Goal: Feedback & Contribution: Submit feedback/report problem

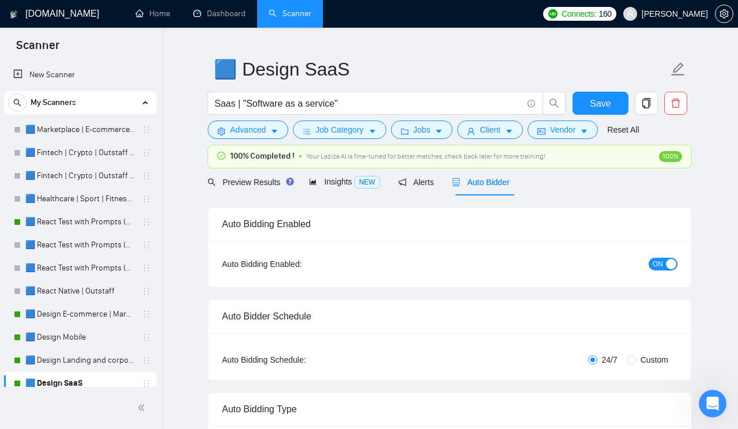
scroll to position [63, 0]
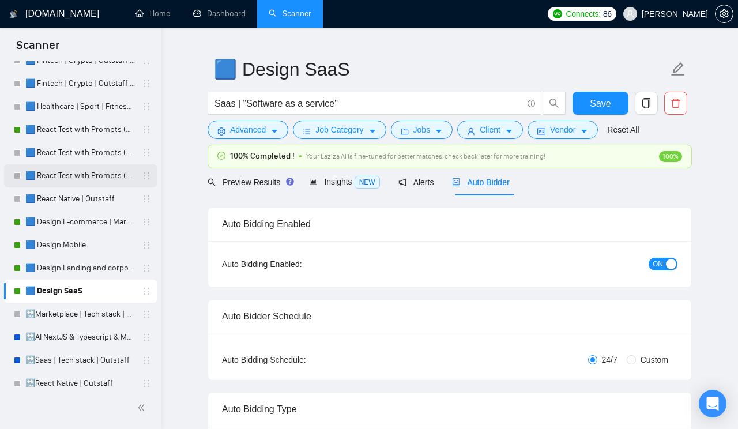
scroll to position [74, 0]
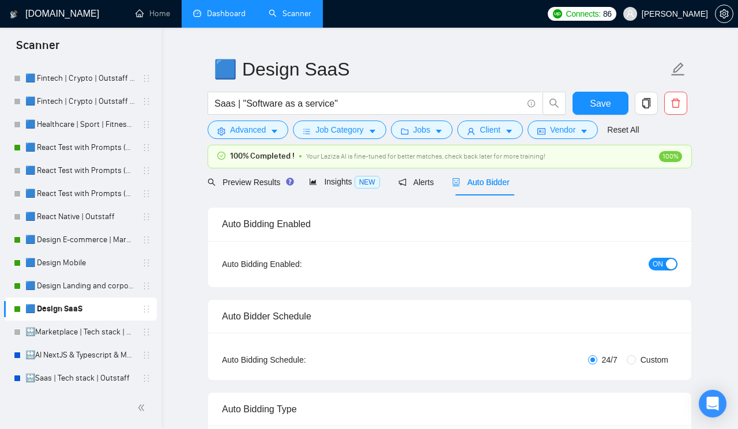
click at [215, 12] on link "Dashboard" at bounding box center [219, 14] width 52 height 10
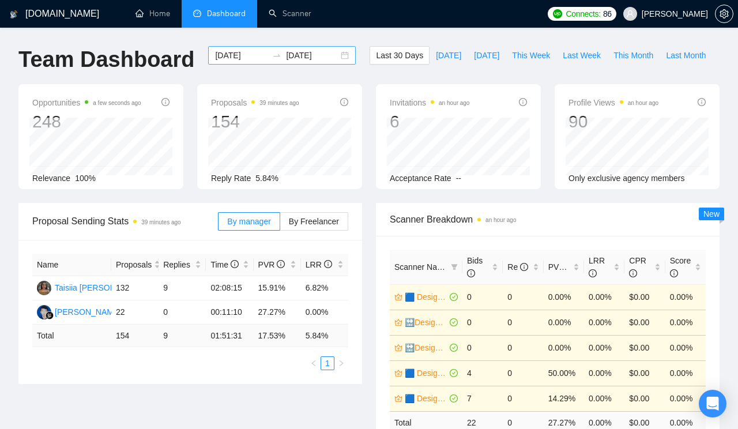
click at [337, 55] on div "[DATE] [DATE]" at bounding box center [282, 55] width 148 height 18
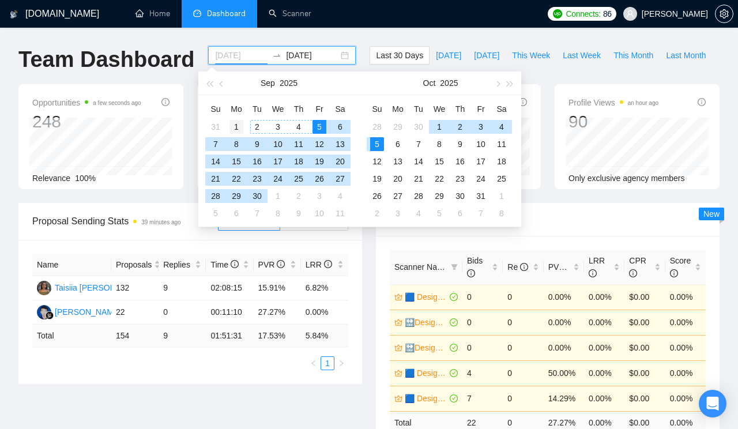
type input "[DATE]"
click at [238, 125] on div "1" at bounding box center [236, 127] width 14 height 14
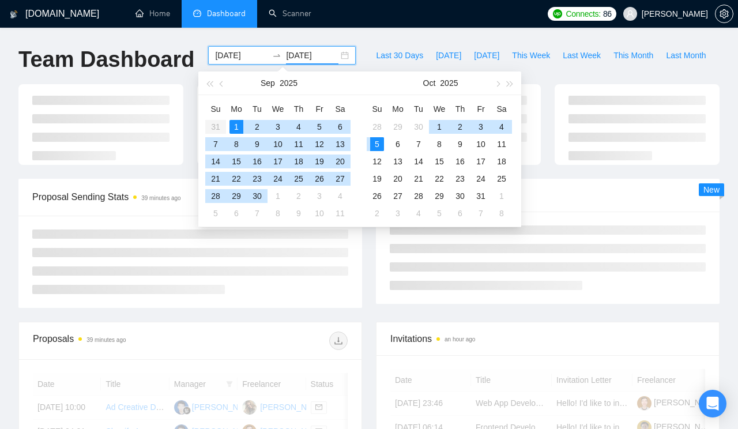
click at [238, 125] on div "1" at bounding box center [236, 127] width 14 height 14
type input "[DATE]"
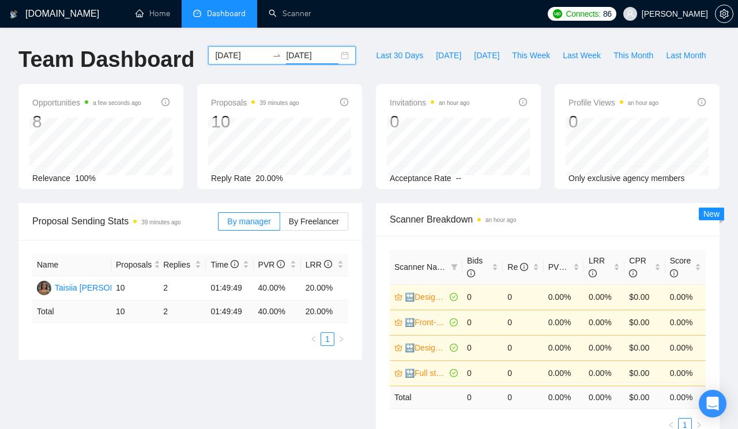
click at [336, 55] on div "[DATE] [DATE]" at bounding box center [282, 55] width 148 height 18
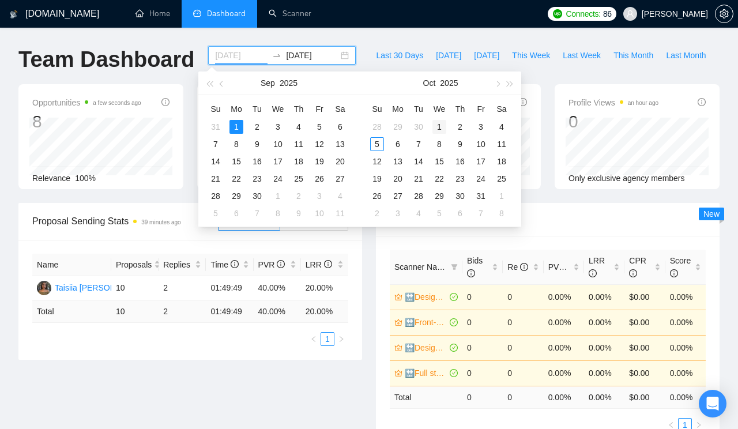
type input "[DATE]"
click at [441, 125] on div "1" at bounding box center [439, 127] width 14 height 14
type input "[DATE]"
click at [376, 141] on div "5" at bounding box center [377, 144] width 14 height 14
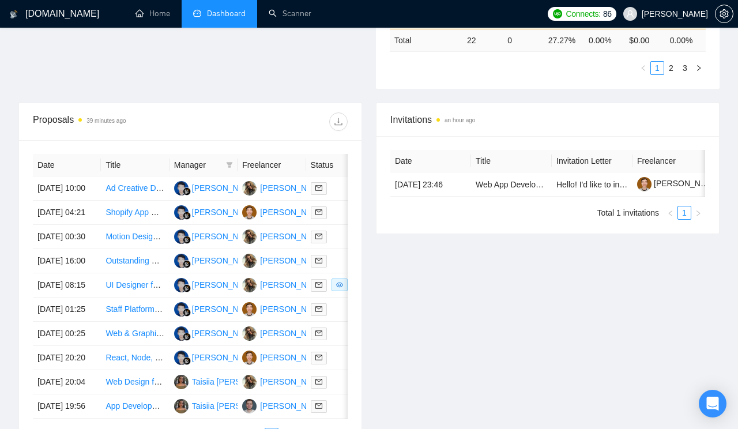
scroll to position [382, 0]
click at [229, 163] on icon "filter" at bounding box center [230, 166] width 6 height 6
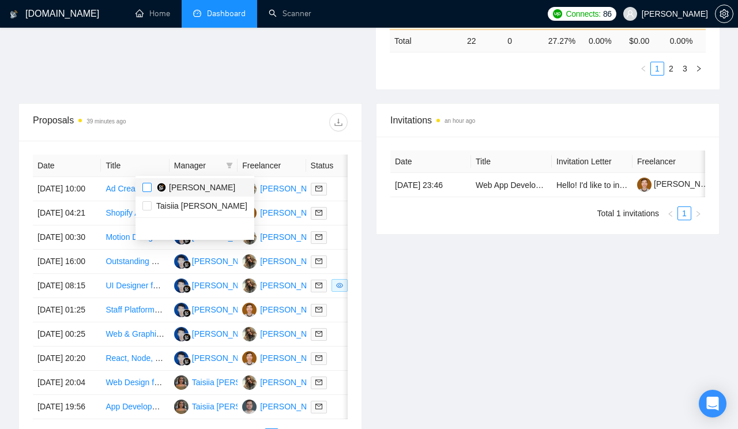
click at [144, 186] on input "checkbox" at bounding box center [146, 187] width 9 height 9
checkbox input "true"
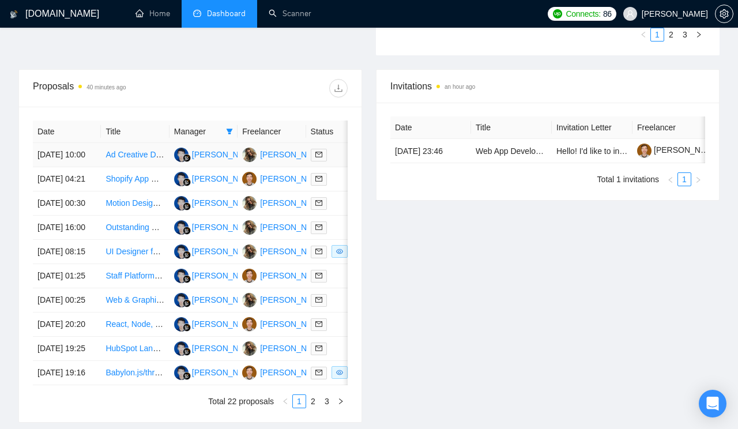
scroll to position [405, 0]
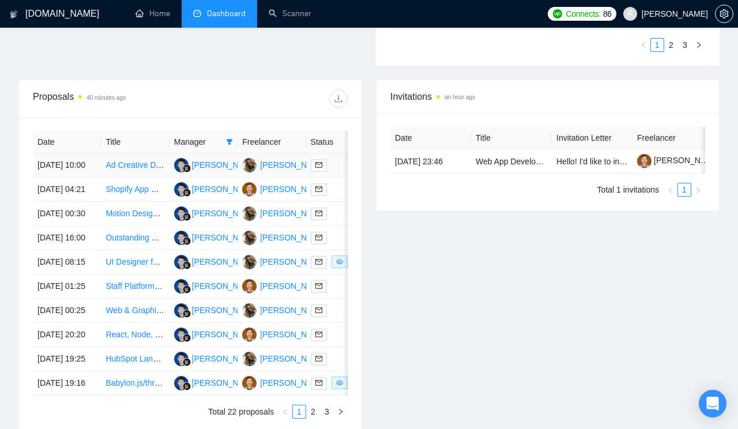
click at [126, 169] on link "Ad Creative Designer for Supplement eCommerce" at bounding box center [195, 164] width 180 height 9
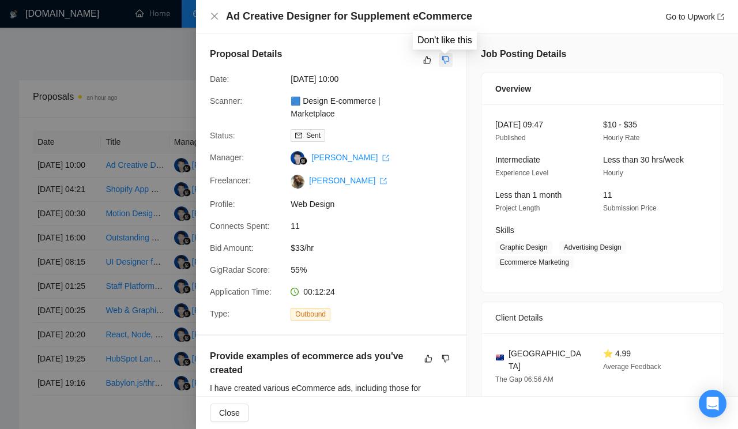
click at [452, 59] on button "button" at bounding box center [446, 60] width 14 height 14
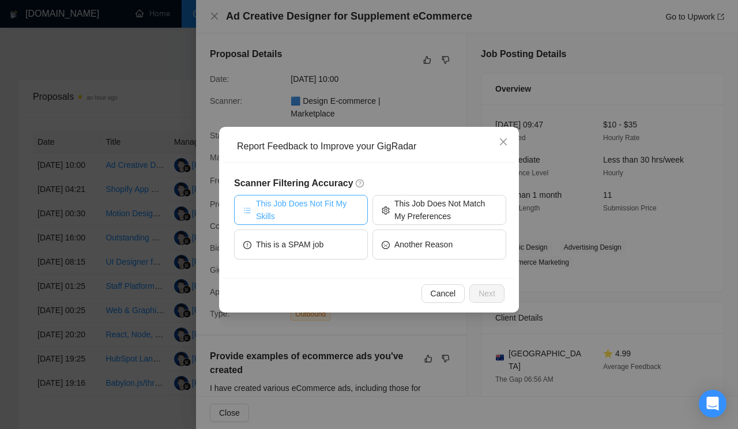
click at [325, 218] on span "This Job Does Not Fit My Skills" at bounding box center [307, 209] width 103 height 25
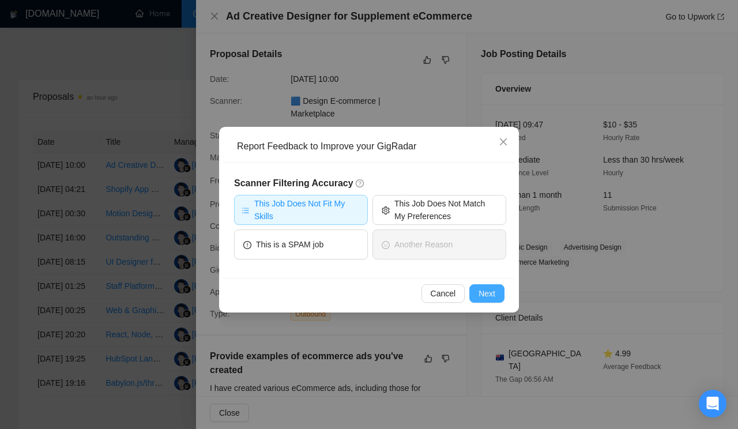
click at [495, 292] on span "Next" at bounding box center [486, 293] width 17 height 13
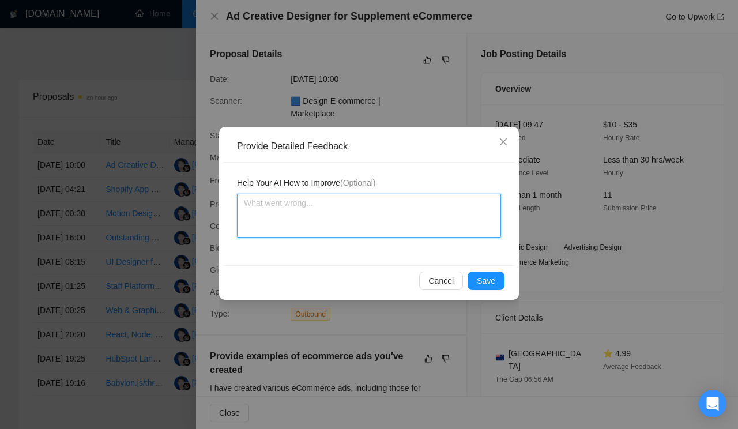
click at [335, 221] on textarea at bounding box center [369, 216] width 264 height 44
paste textarea "Don’t apply to jobs focused on tasks for graphic designers — such as creating m…"
type textarea "Don’t apply to jobs focused on tasks for graphic designers — such as creating m…"
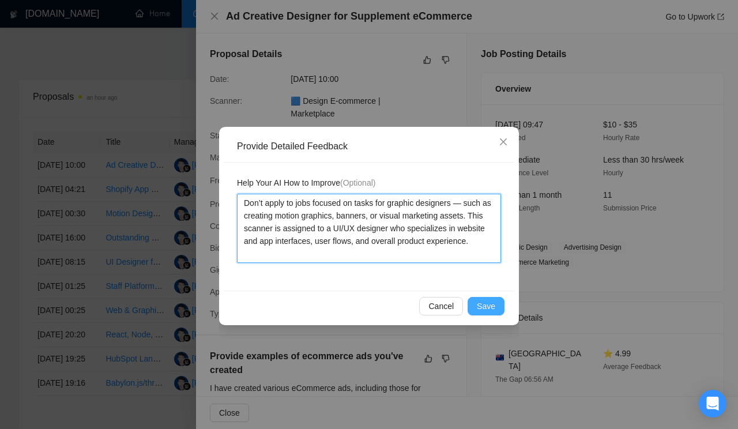
type textarea "Don’t apply to jobs focused on tasks for graphic designers — such as creating m…"
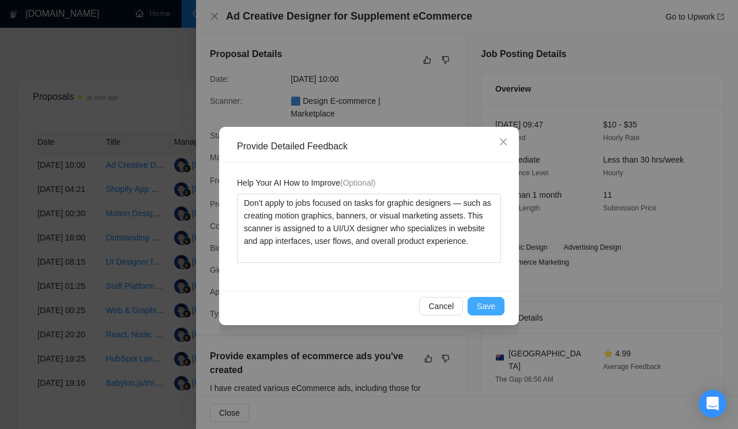
click at [481, 306] on span "Save" at bounding box center [486, 306] width 18 height 13
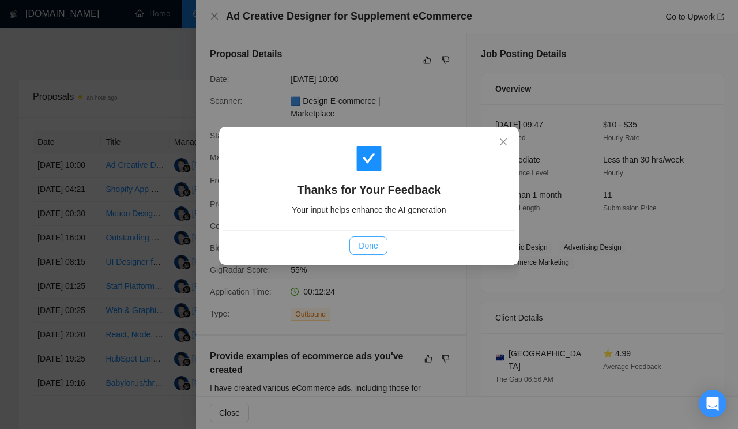
click at [365, 242] on span "Done" at bounding box center [368, 245] width 19 height 13
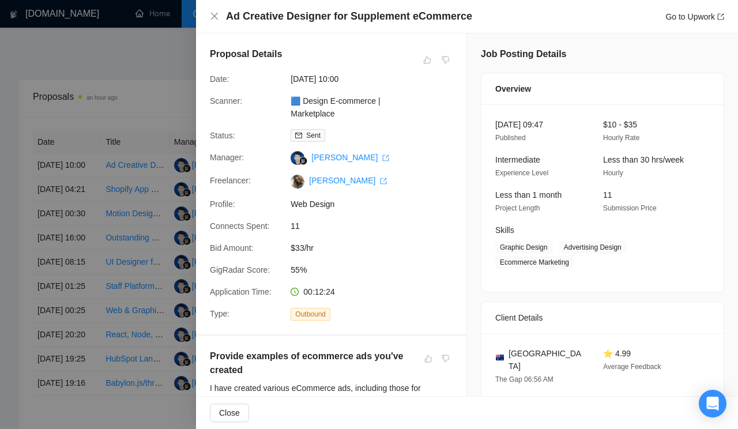
click at [130, 243] on div at bounding box center [369, 214] width 738 height 429
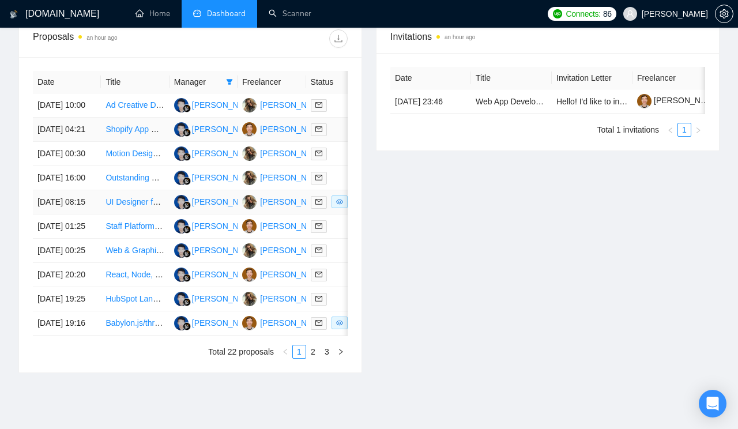
scroll to position [464, 0]
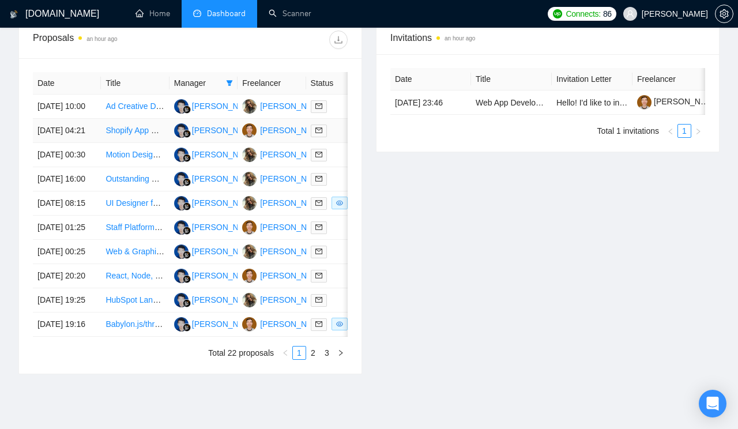
click at [129, 135] on link "Shopify App Developer Needed – TCGplayer API Order Integration" at bounding box center [224, 130] width 239 height 9
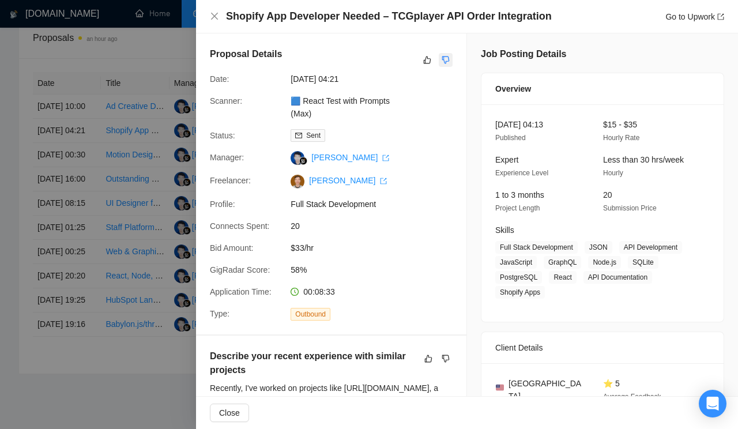
click at [448, 56] on icon "dislike" at bounding box center [446, 59] width 8 height 9
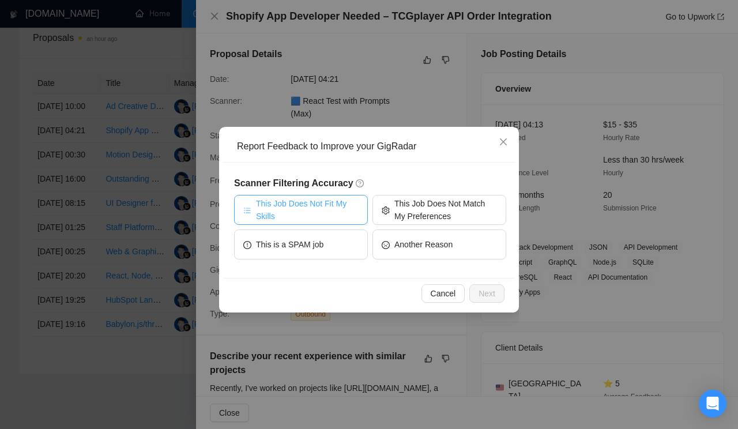
click at [330, 208] on span "This Job Does Not Fit My Skills" at bounding box center [307, 209] width 103 height 25
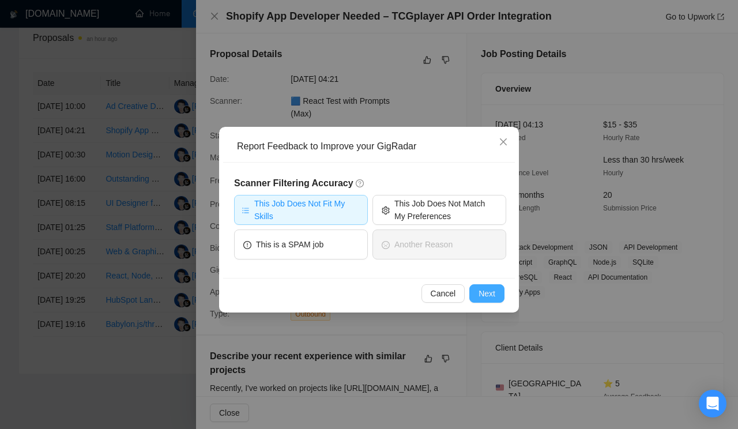
click at [489, 290] on span "Next" at bounding box center [486, 293] width 17 height 13
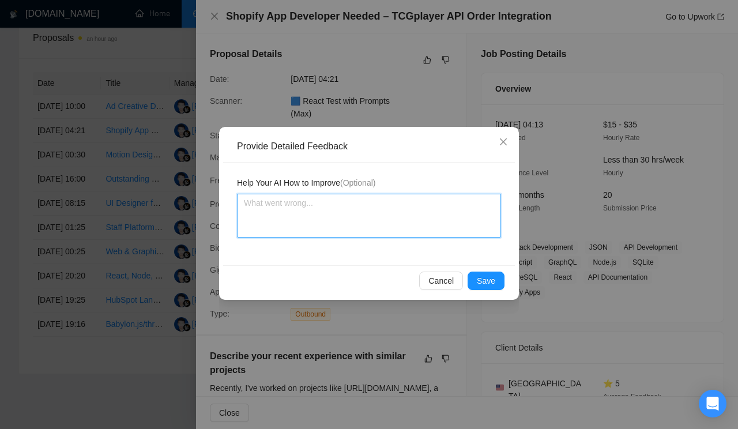
click at [340, 218] on textarea at bounding box center [369, 216] width 264 height 44
paste textarea "Don’t apply to jobs requiring experience with Shopify. This scanner is assigned…"
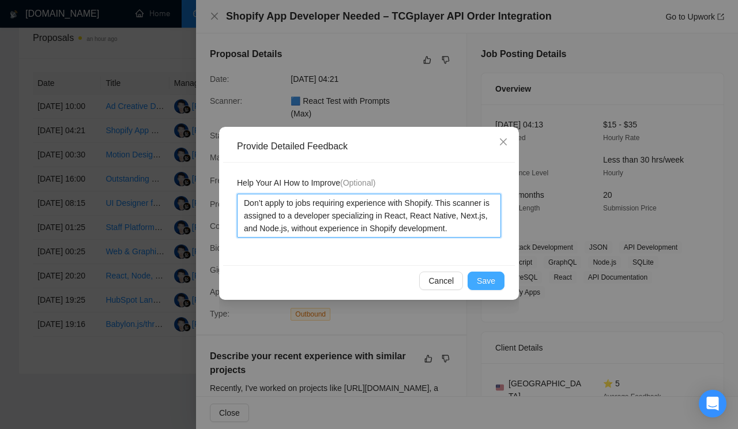
type textarea "Don’t apply to jobs requiring experience with Shopify. This scanner is assigned…"
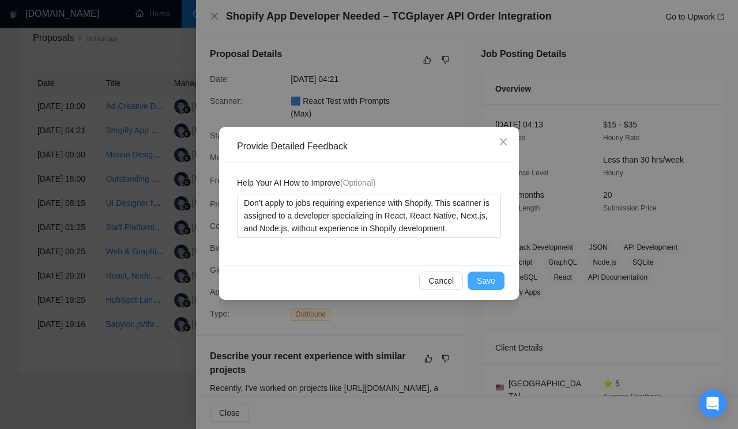
click at [489, 274] on button "Save" at bounding box center [486, 281] width 37 height 18
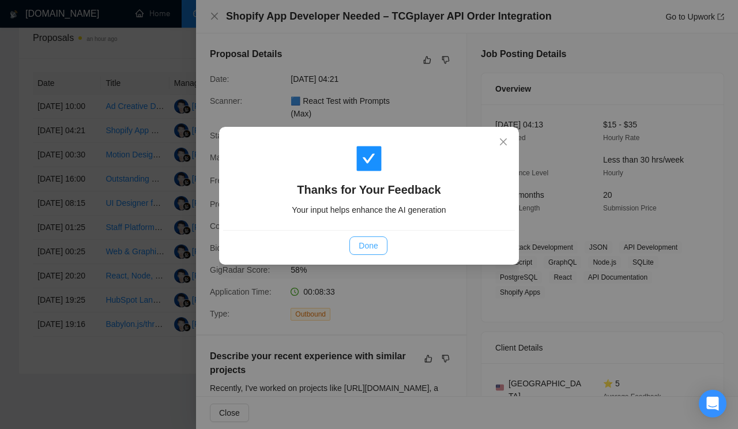
click at [368, 239] on span "Done" at bounding box center [368, 245] width 19 height 13
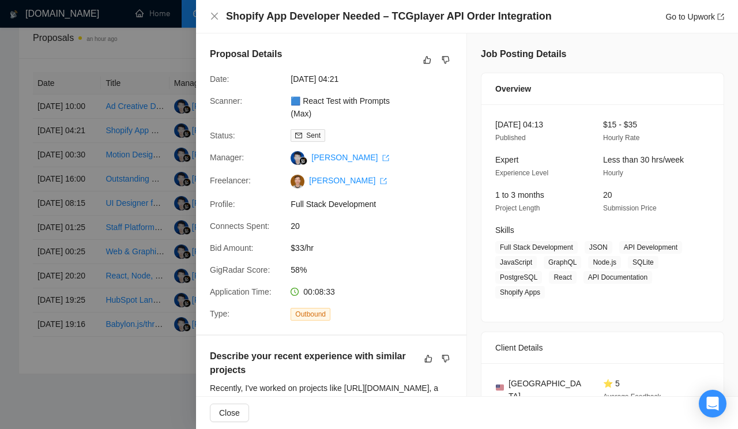
click at [103, 23] on div at bounding box center [369, 214] width 738 height 429
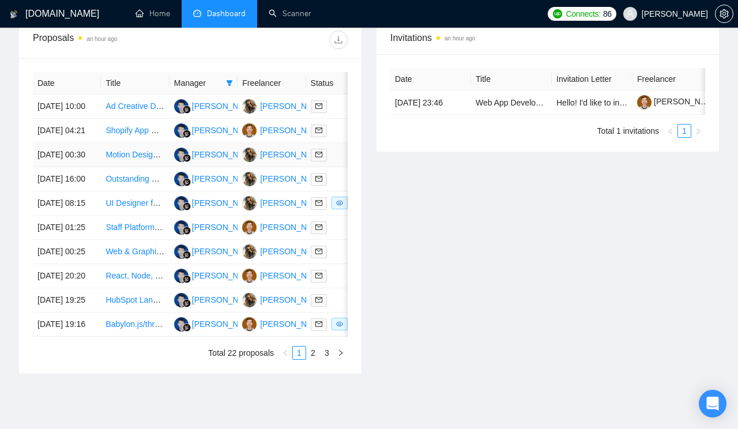
click at [135, 159] on link "Motion Designer for 2D Animation of SaaS Product Mocks" at bounding box center [209, 154] width 208 height 9
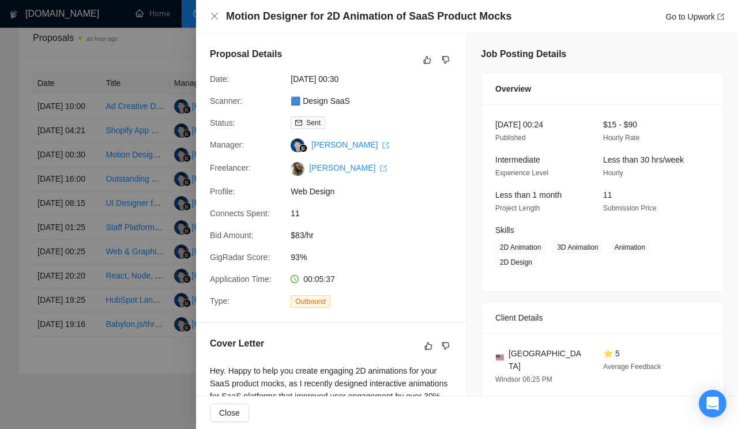
click at [128, 190] on div at bounding box center [369, 214] width 738 height 429
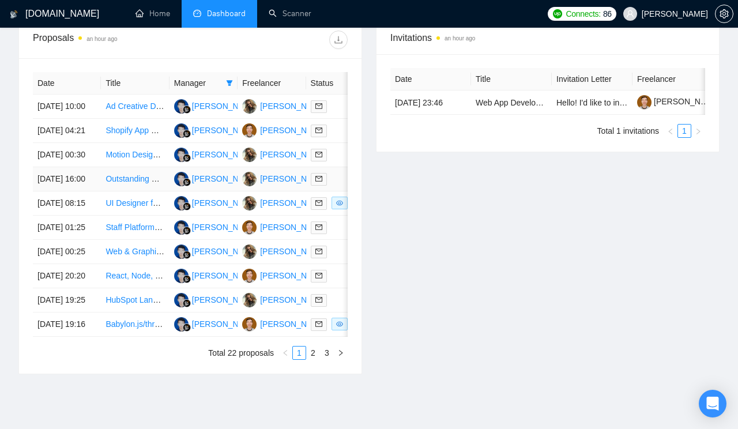
click at [128, 183] on link "Outstanding UX Designer for Marketplace Buyer-Seller Platform" at bounding box center [219, 178] width 228 height 9
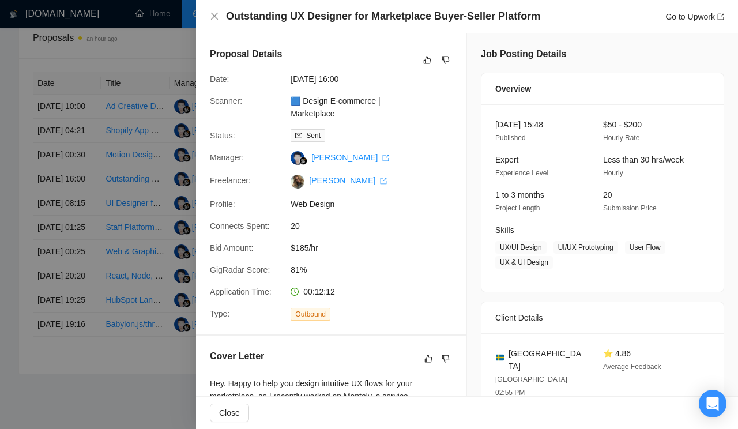
click at [127, 116] on div at bounding box center [369, 214] width 738 height 429
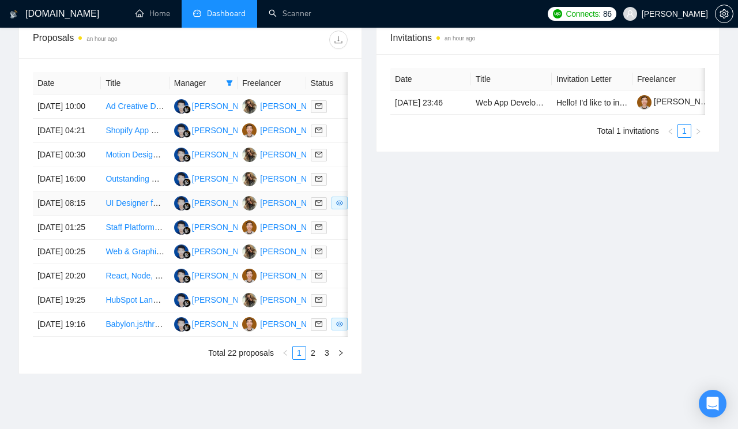
click at [124, 208] on link "UI Designer for Hair Styling App Icon" at bounding box center [170, 202] width 131 height 9
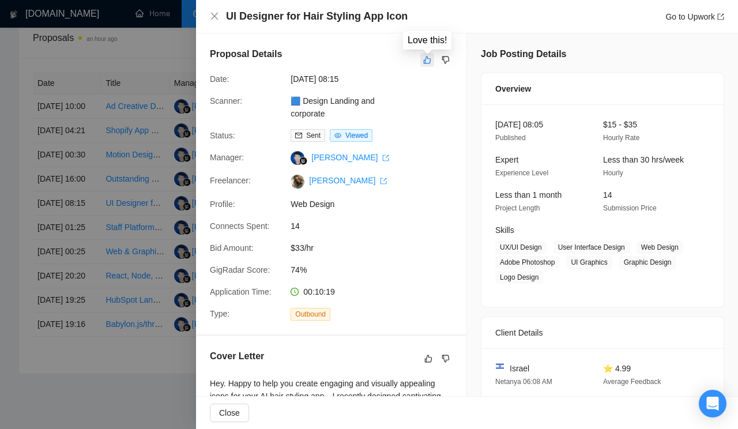
click at [427, 59] on icon "like" at bounding box center [427, 59] width 8 height 9
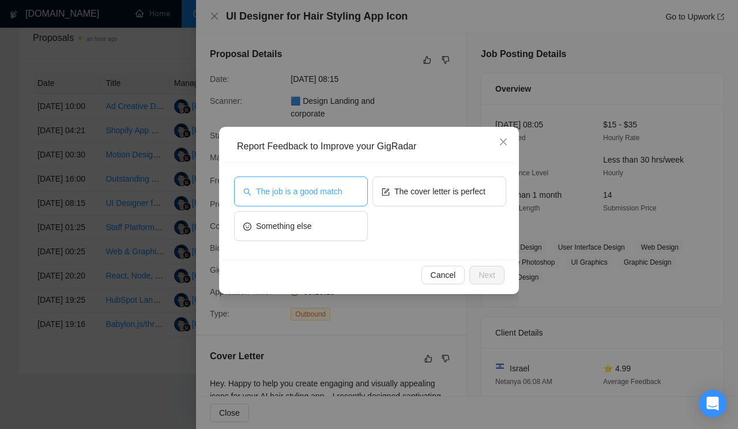
click at [318, 194] on span "The job is a good match" at bounding box center [299, 191] width 86 height 13
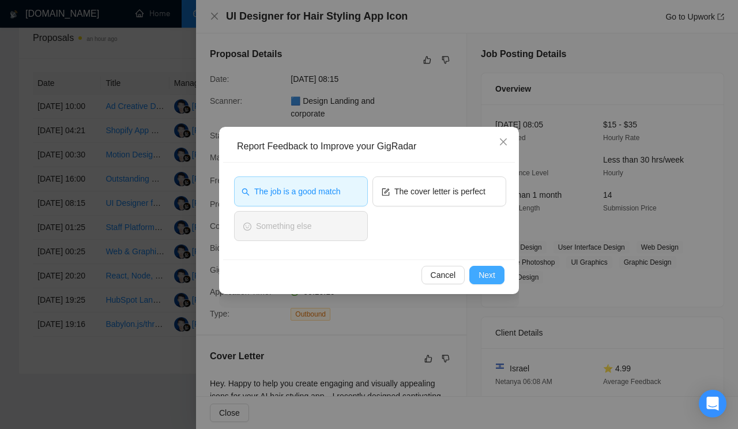
click at [492, 277] on span "Next" at bounding box center [486, 275] width 17 height 13
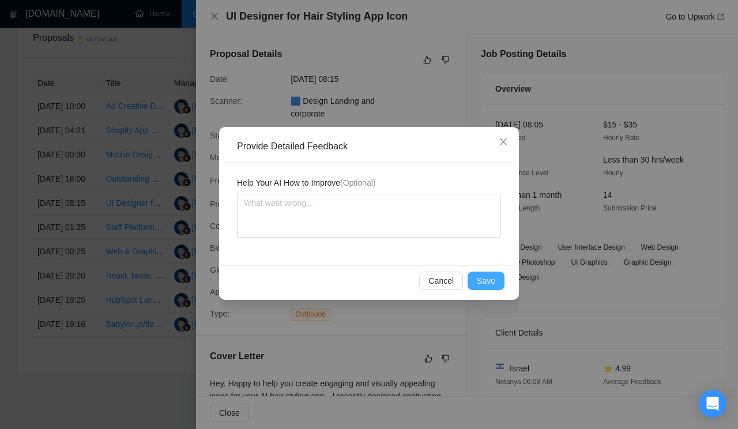
click at [497, 284] on button "Save" at bounding box center [486, 281] width 37 height 18
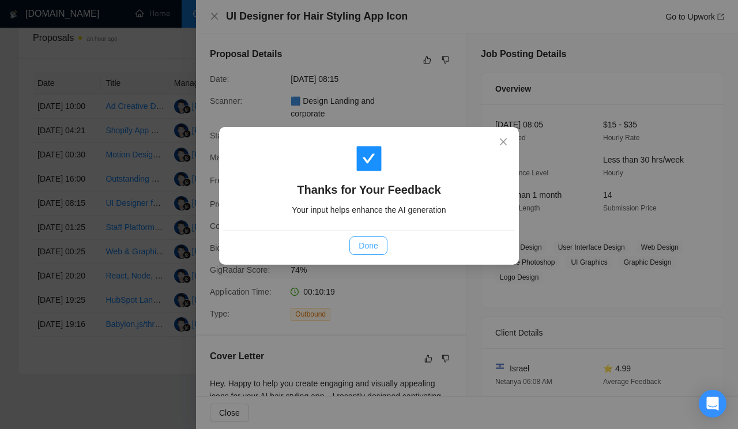
click at [375, 242] on span "Done" at bounding box center [368, 245] width 19 height 13
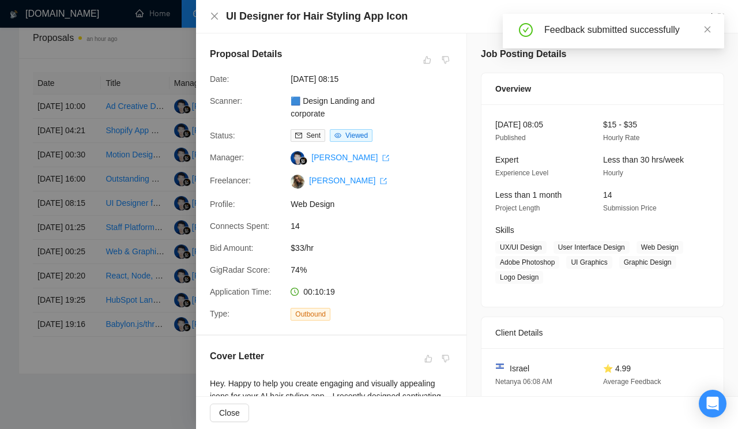
click at [145, 164] on div at bounding box center [369, 214] width 738 height 429
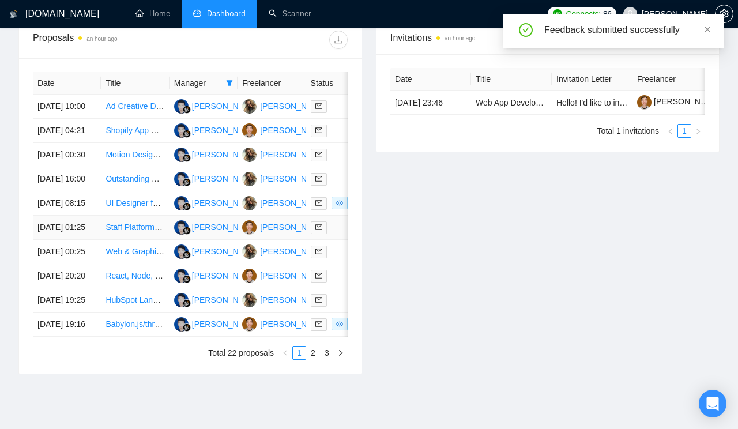
click at [126, 232] on link "Staff Platform Engineer" at bounding box center [146, 227] width 83 height 9
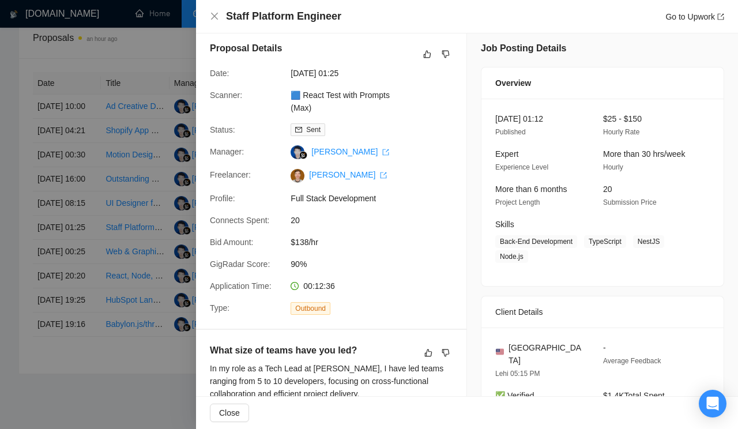
scroll to position [0, 0]
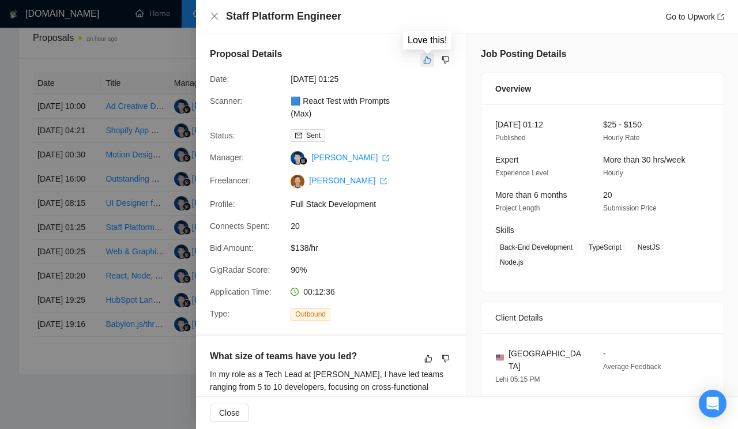
click at [427, 60] on icon "like" at bounding box center [427, 59] width 8 height 9
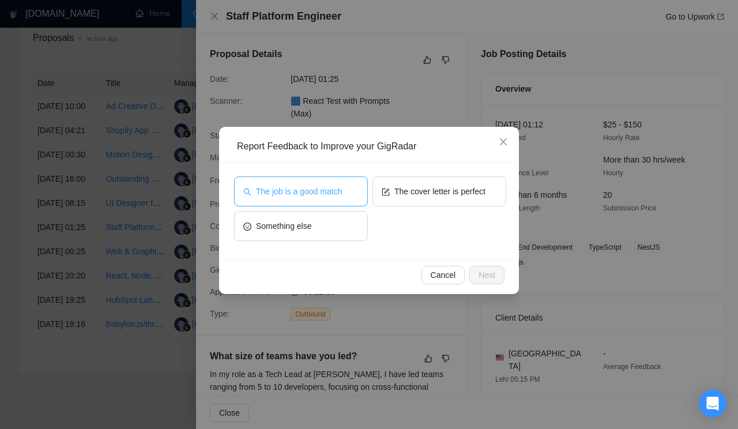
click at [312, 197] on span "The job is a good match" at bounding box center [299, 191] width 86 height 13
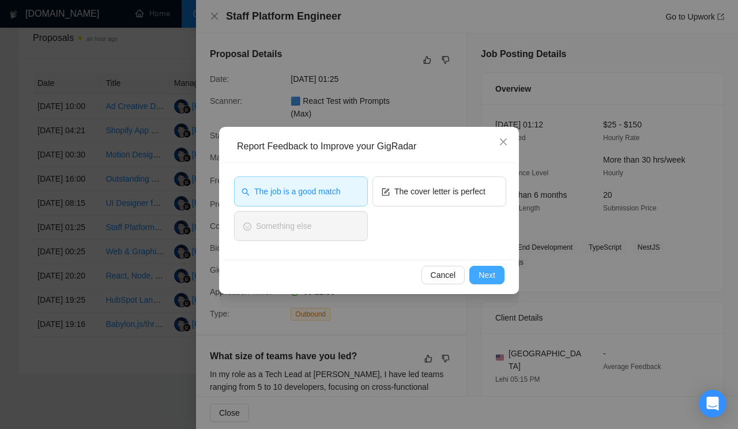
click at [486, 279] on span "Next" at bounding box center [486, 275] width 17 height 13
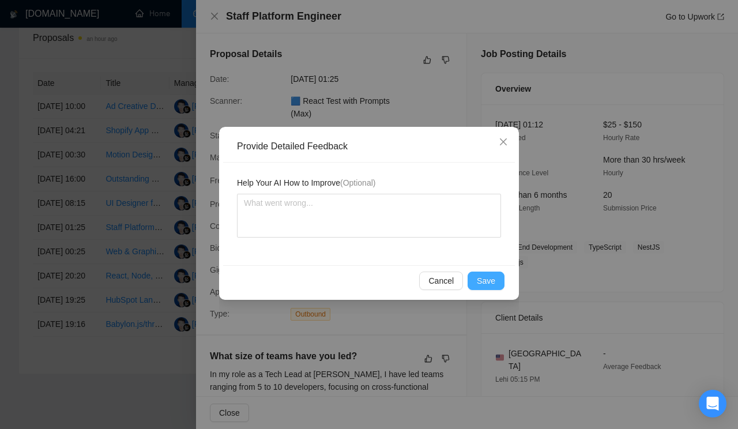
click at [494, 281] on span "Save" at bounding box center [486, 280] width 18 height 13
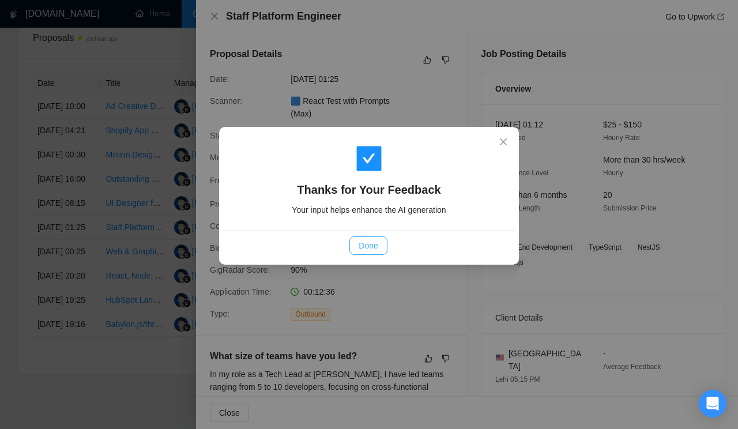
click at [365, 240] on span "Done" at bounding box center [368, 245] width 19 height 13
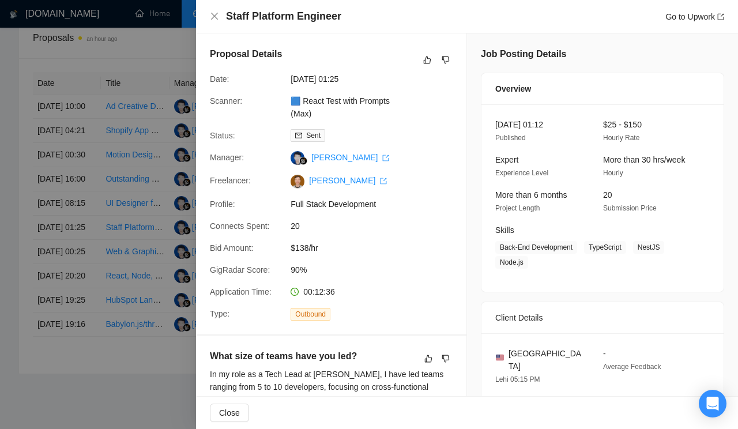
click at [147, 208] on div at bounding box center [369, 214] width 738 height 429
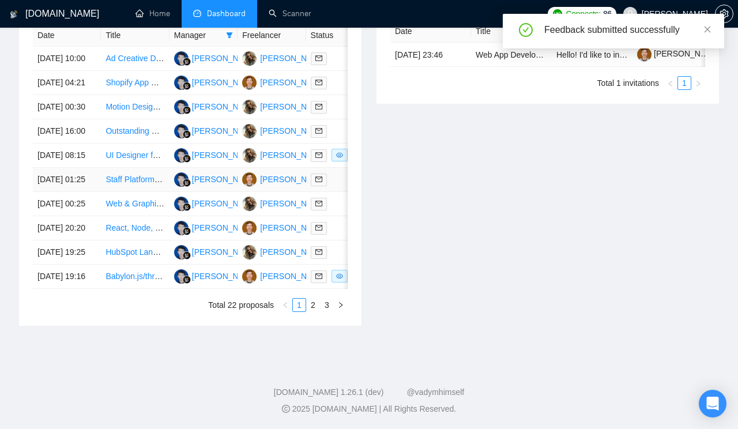
scroll to position [534, 0]
click at [127, 208] on link "Web & Graphic Designer Needed for Landing Page Icons" at bounding box center [207, 203] width 205 height 9
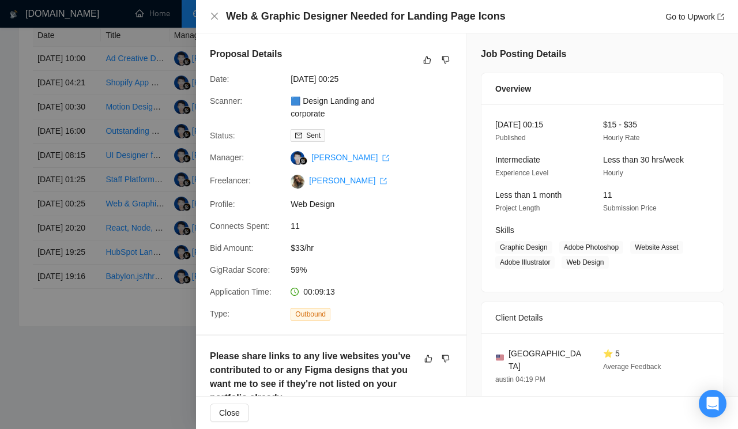
click at [149, 167] on div at bounding box center [369, 214] width 738 height 429
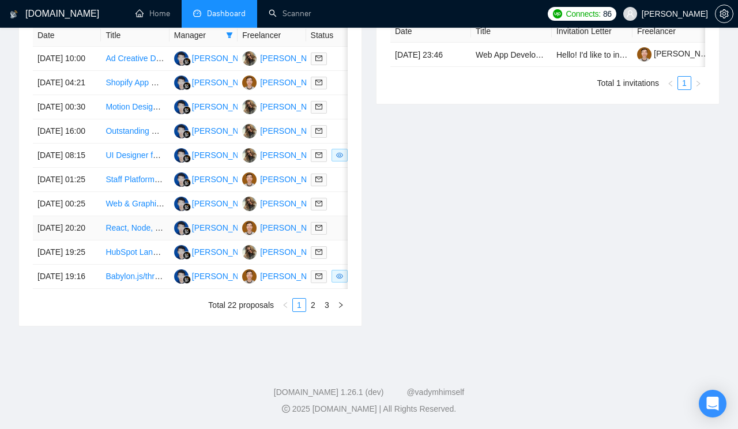
click at [133, 232] on link "React, Node, Postgress expert" at bounding box center [160, 227] width 110 height 9
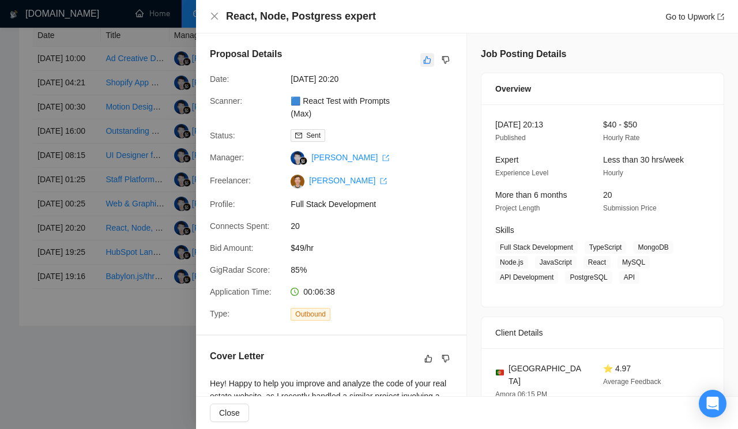
click at [425, 60] on icon "like" at bounding box center [427, 59] width 7 height 7
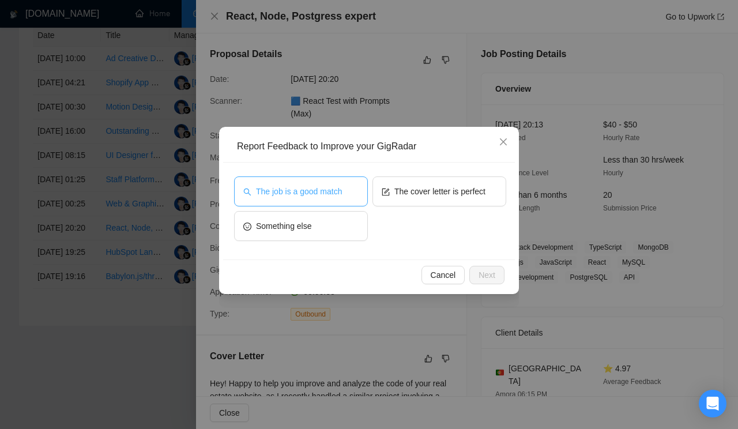
click at [316, 189] on span "The job is a good match" at bounding box center [299, 191] width 86 height 13
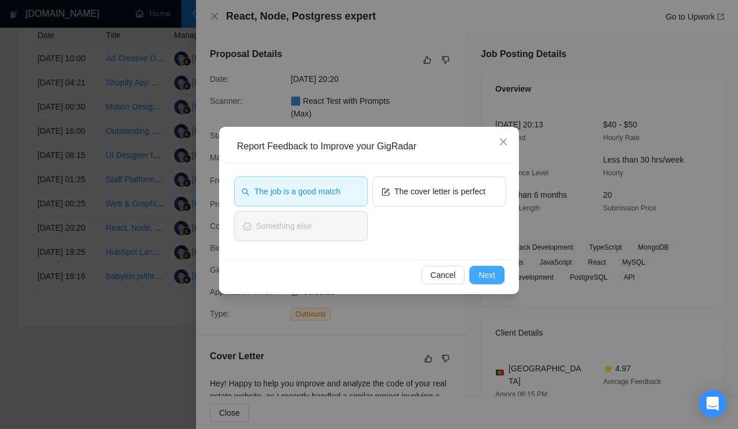
click at [481, 275] on span "Next" at bounding box center [486, 275] width 17 height 13
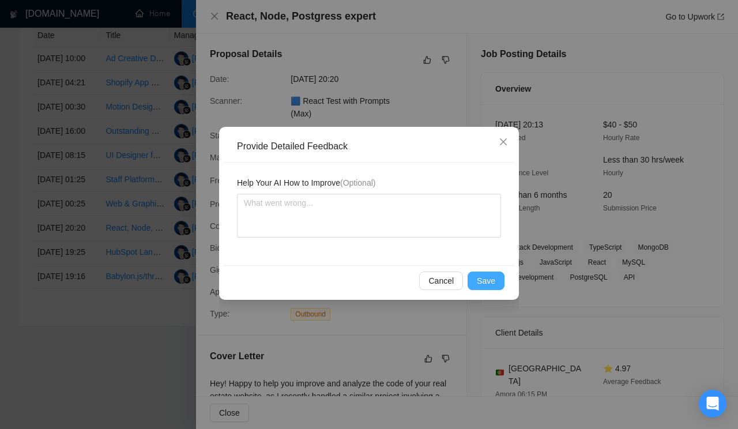
click at [488, 283] on span "Save" at bounding box center [486, 280] width 18 height 13
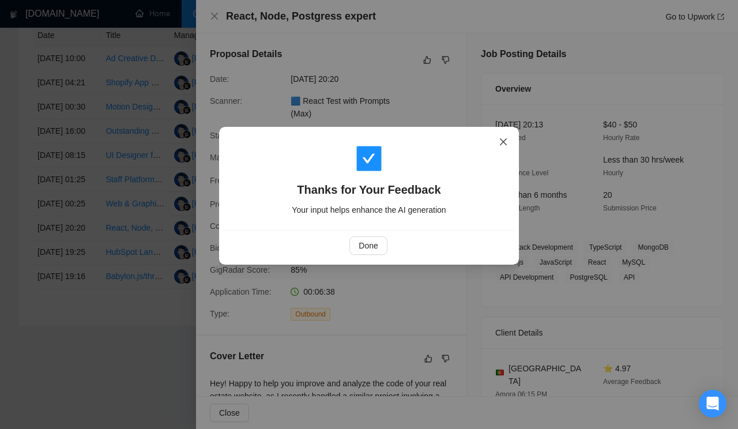
click at [506, 138] on span "Close" at bounding box center [503, 142] width 31 height 31
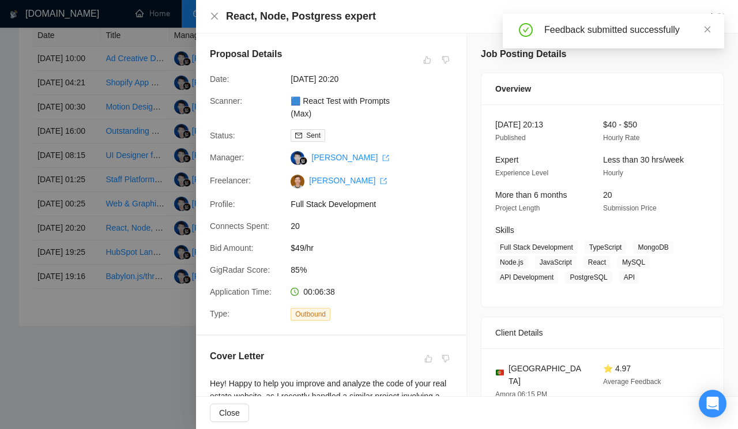
click at [121, 184] on div at bounding box center [369, 214] width 738 height 429
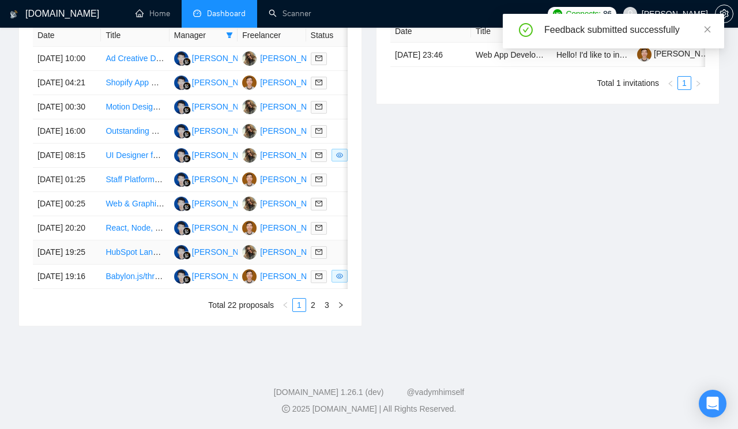
click at [130, 257] on link "HubSpot Landing Page Design Expert Needed" at bounding box center [188, 251] width 167 height 9
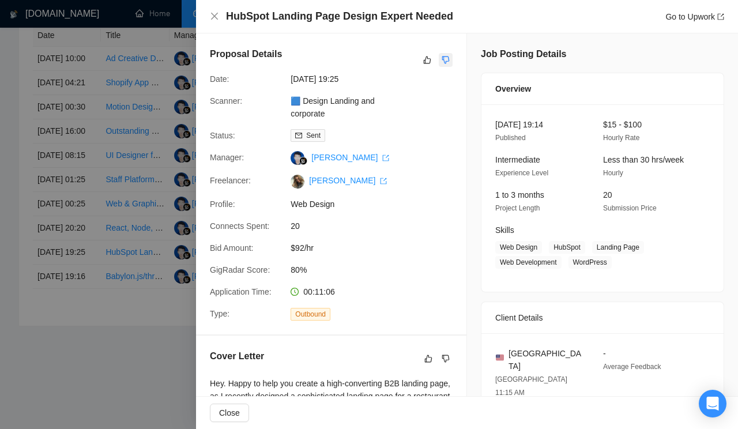
click at [444, 60] on icon "dislike" at bounding box center [446, 59] width 8 height 9
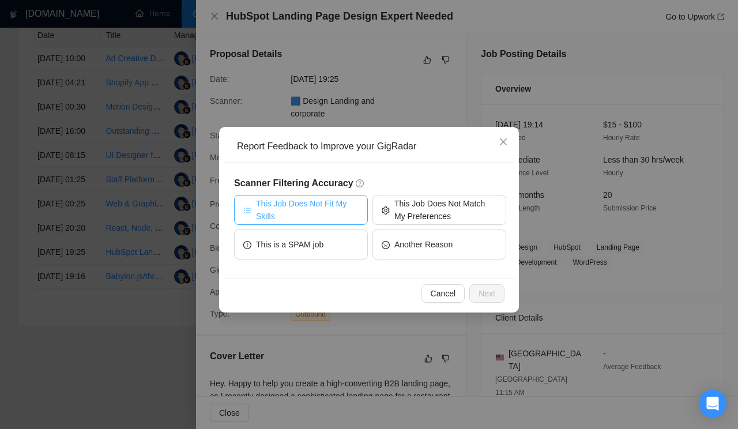
click at [338, 222] on span "This Job Does Not Fit My Skills" at bounding box center [307, 209] width 103 height 25
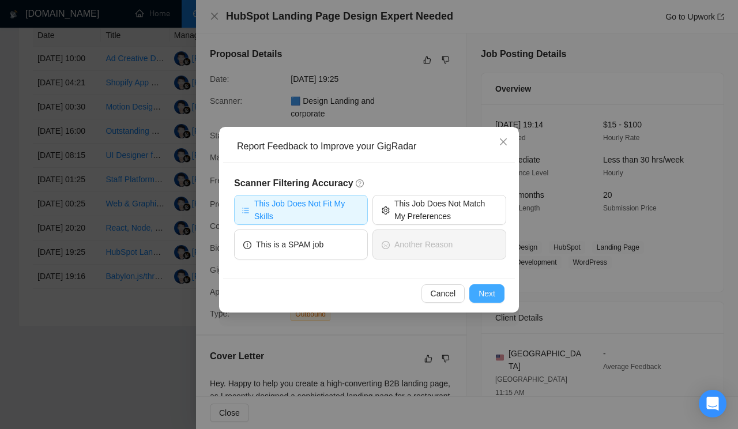
click at [500, 295] on button "Next" at bounding box center [486, 293] width 35 height 18
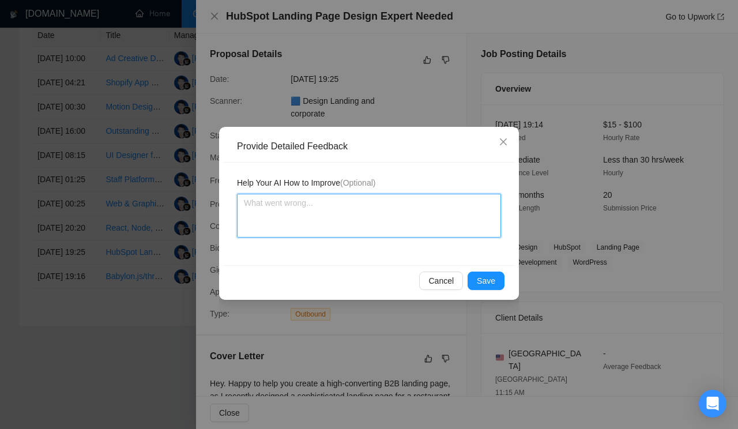
click at [365, 236] on textarea at bounding box center [369, 216] width 264 height 44
paste textarea "Don’t apply to jobs that require HubSpot design. This scanner is assigned to a …"
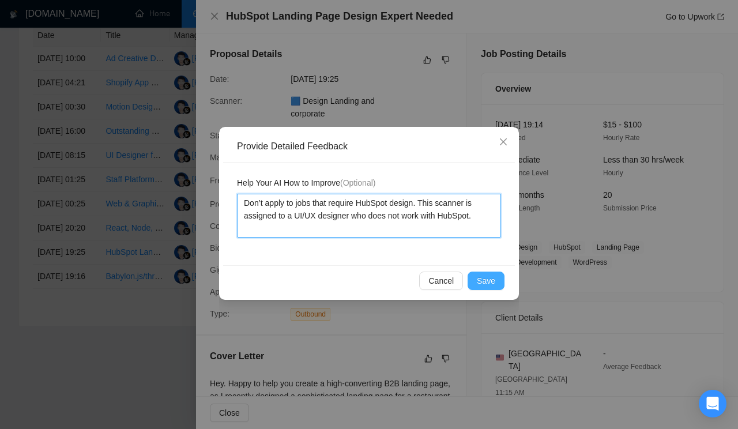
type textarea "Don’t apply to jobs that require HubSpot design. This scanner is assigned to a …"
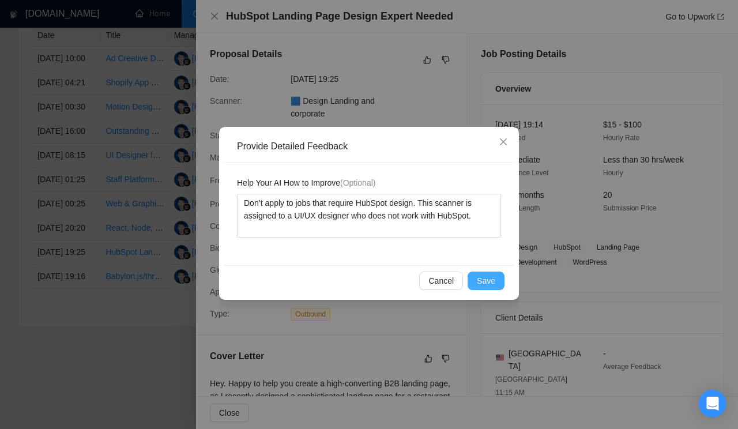
click at [500, 275] on button "Save" at bounding box center [486, 281] width 37 height 18
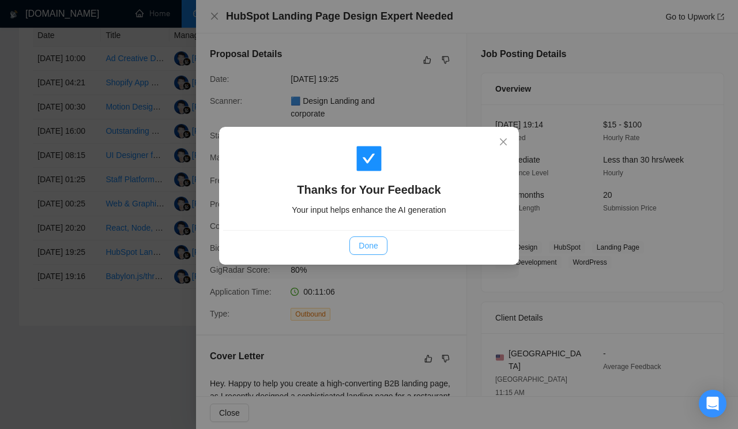
click at [365, 246] on span "Done" at bounding box center [368, 245] width 19 height 13
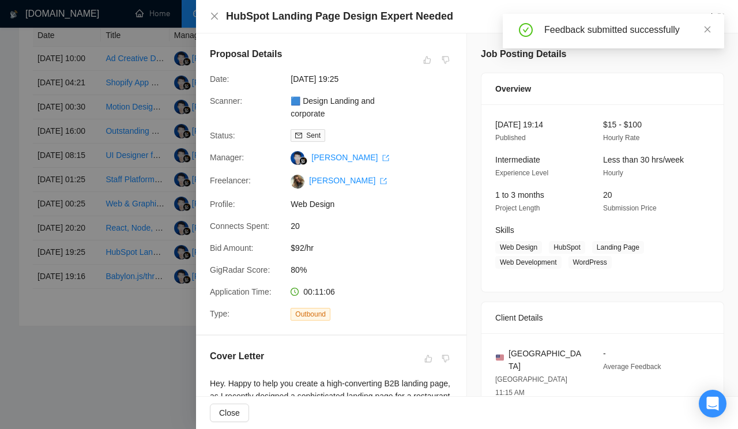
click at [111, 264] on div at bounding box center [369, 214] width 738 height 429
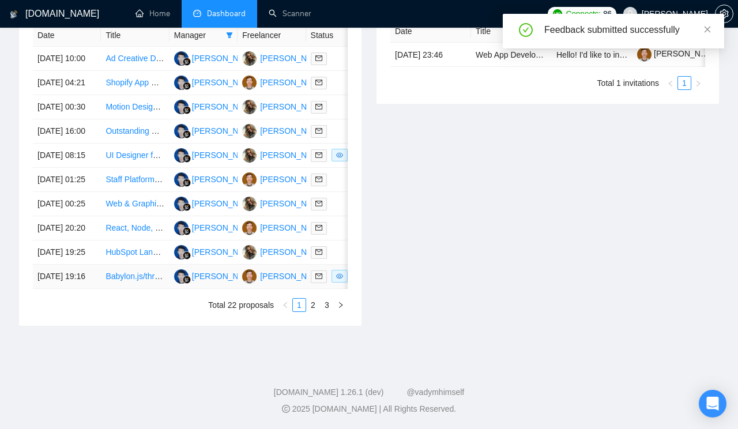
click at [138, 281] on link "Babylon.js/three.js Developer for 3D Face Plastic Surgery Simulation App (React…" at bounding box center [263, 276] width 316 height 9
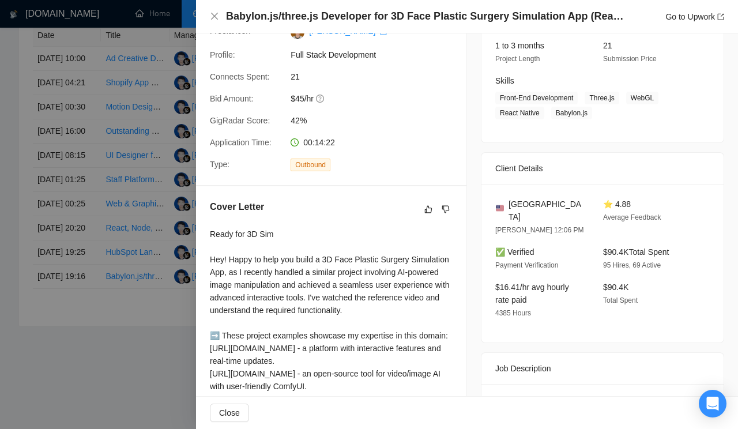
scroll to position [0, 0]
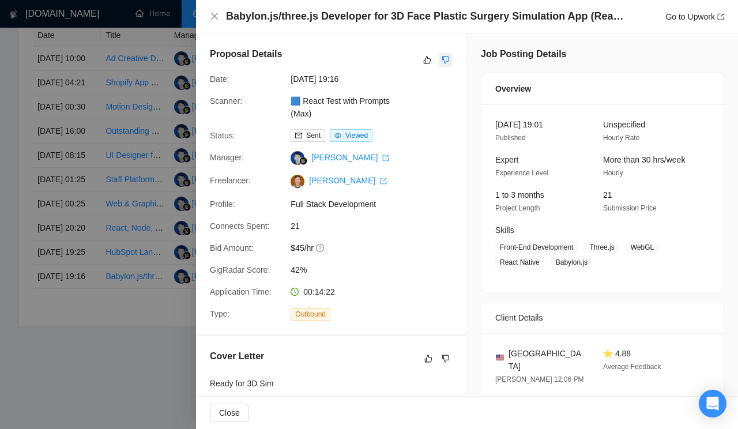
click at [447, 59] on icon "dislike" at bounding box center [446, 59] width 8 height 9
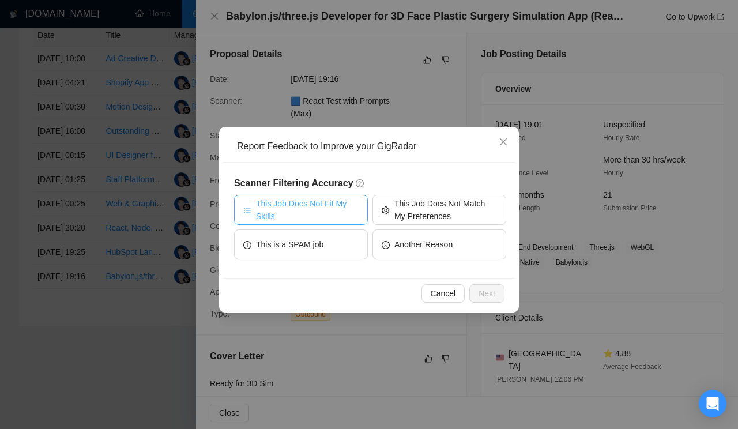
click at [334, 208] on span "This Job Does Not Fit My Skills" at bounding box center [307, 209] width 103 height 25
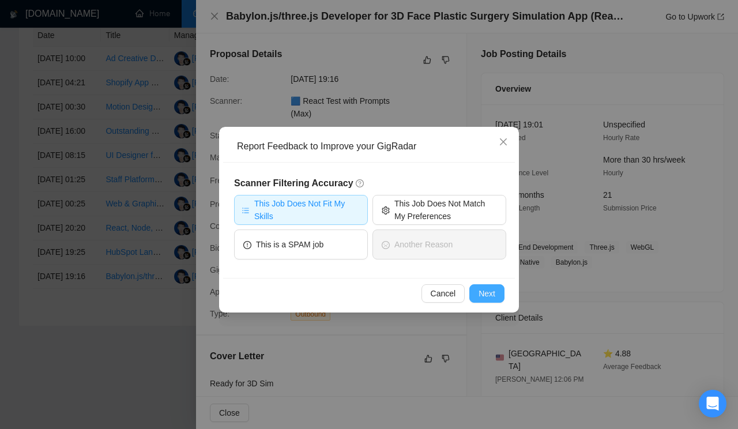
click at [480, 296] on span "Next" at bounding box center [486, 293] width 17 height 13
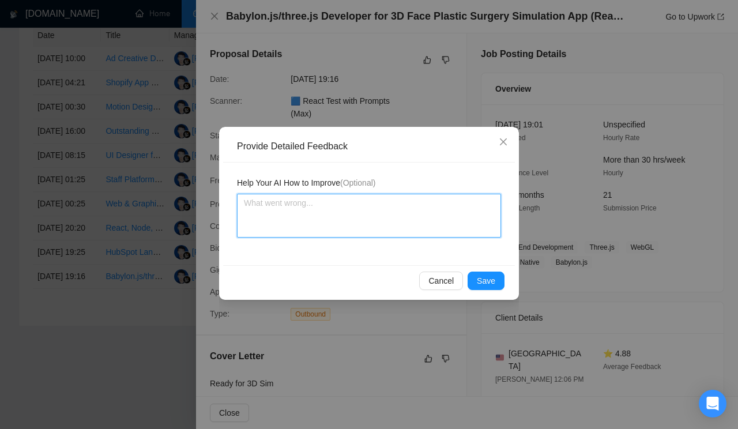
click at [336, 227] on textarea at bounding box center [369, 216] width 264 height 44
paste textarea "Don’t apply to jobs requiring Babylon.js or Three.js experience. This scanner i…"
type textarea "Don’t apply to jobs requiring Babylon.js or Three.js experience. This scanner i…"
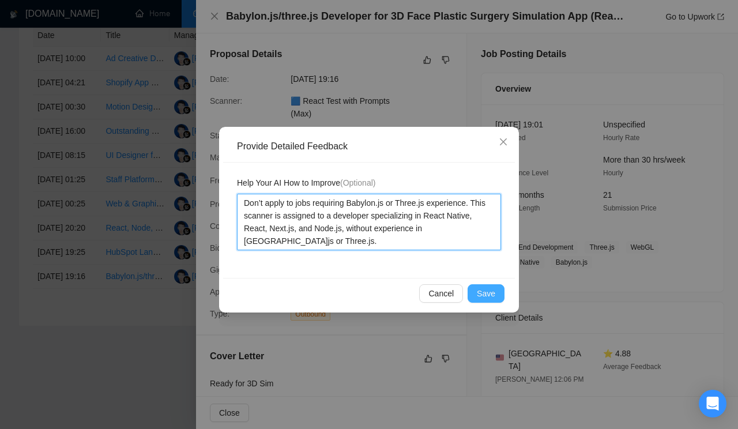
type textarea "Don’t apply to jobs requiring Babylon.js or Three.js experience. This scanner i…"
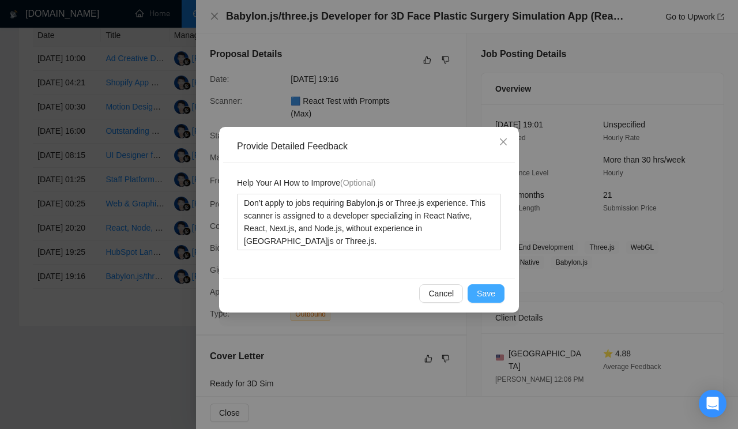
click at [492, 291] on span "Save" at bounding box center [486, 293] width 18 height 13
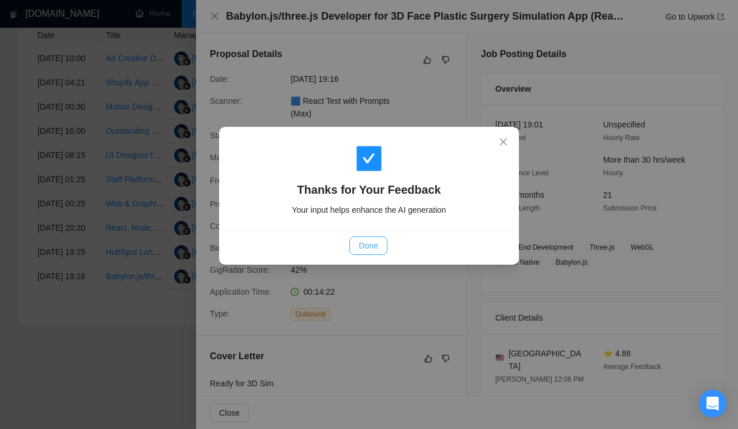
click at [363, 242] on span "Done" at bounding box center [368, 245] width 19 height 13
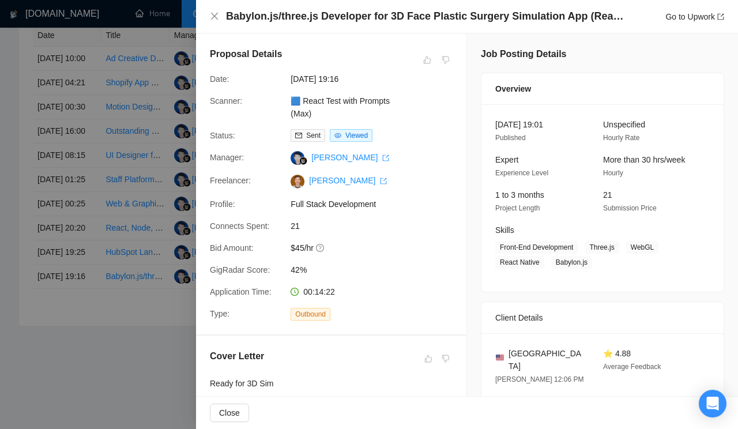
click at [122, 248] on div at bounding box center [369, 214] width 738 height 429
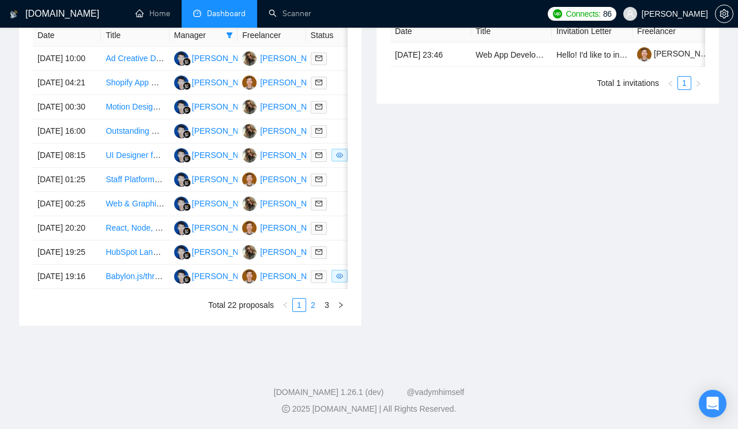
click at [314, 311] on link "2" at bounding box center [313, 305] width 13 height 13
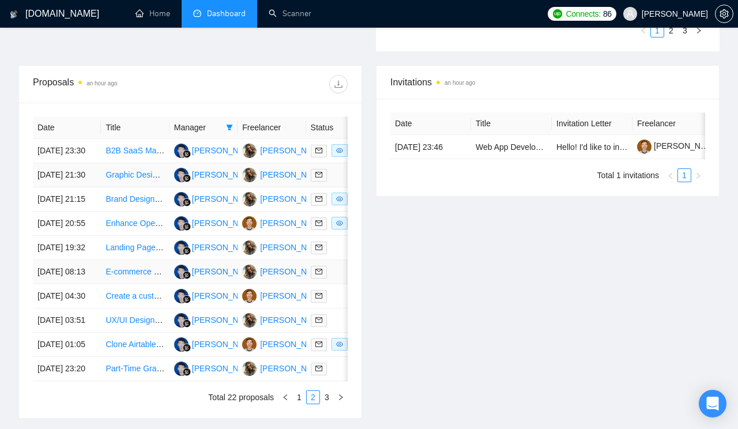
scroll to position [419, 0]
click at [136, 156] on link "B2B SaaS Marketing Website Designer / Beautifier" at bounding box center [196, 150] width 182 height 9
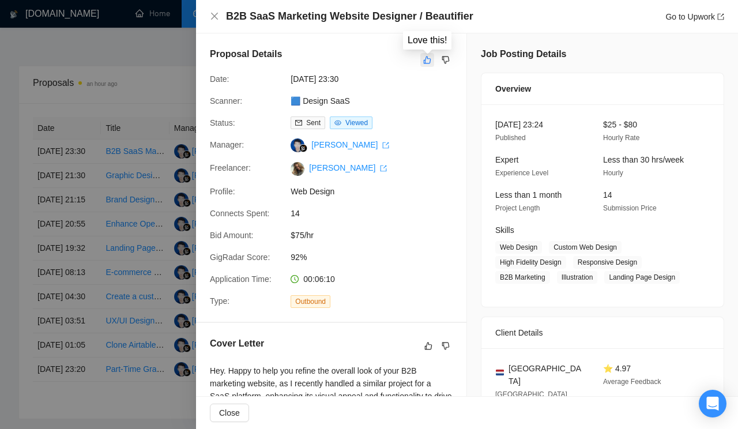
click at [426, 61] on icon "like" at bounding box center [427, 59] width 8 height 9
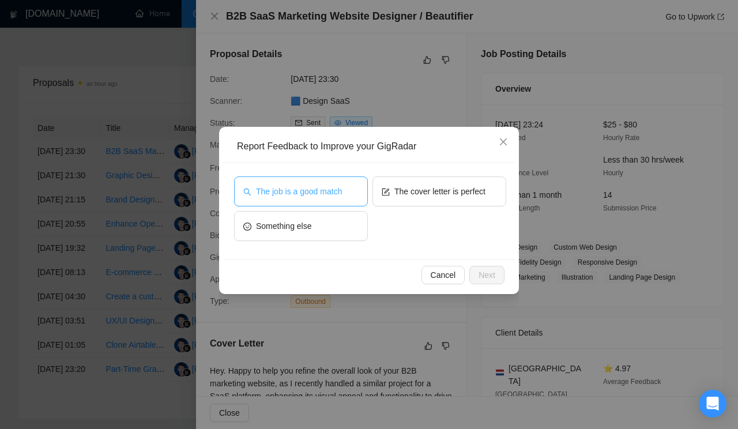
click at [331, 186] on span "The job is a good match" at bounding box center [299, 191] width 86 height 13
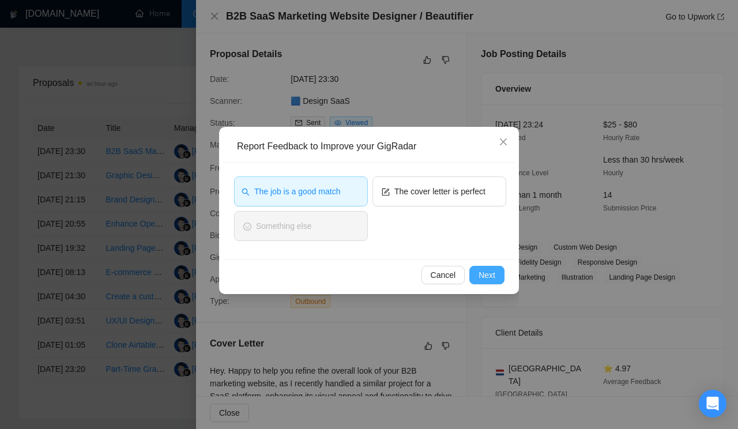
click at [488, 277] on span "Next" at bounding box center [486, 275] width 17 height 13
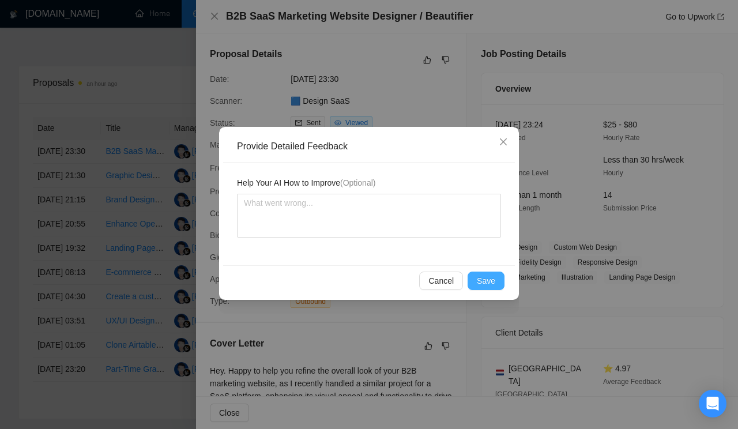
click at [493, 278] on span "Save" at bounding box center [486, 280] width 18 height 13
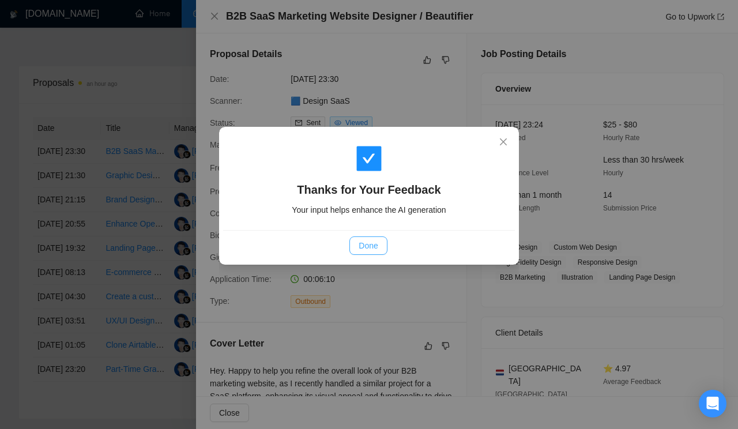
click at [374, 246] on span "Done" at bounding box center [368, 245] width 19 height 13
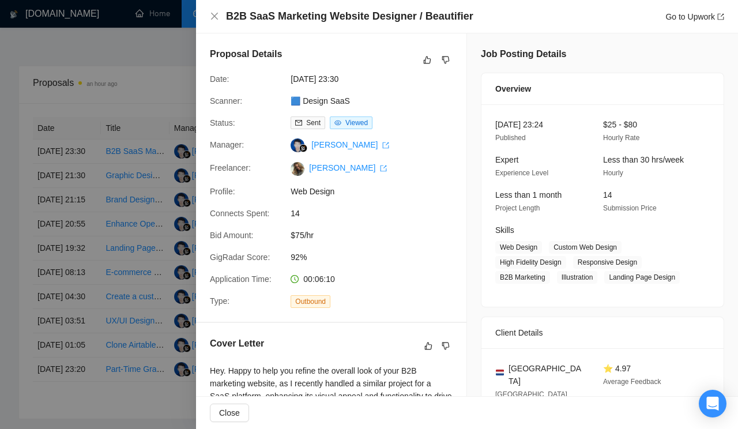
click at [138, 253] on div at bounding box center [369, 214] width 738 height 429
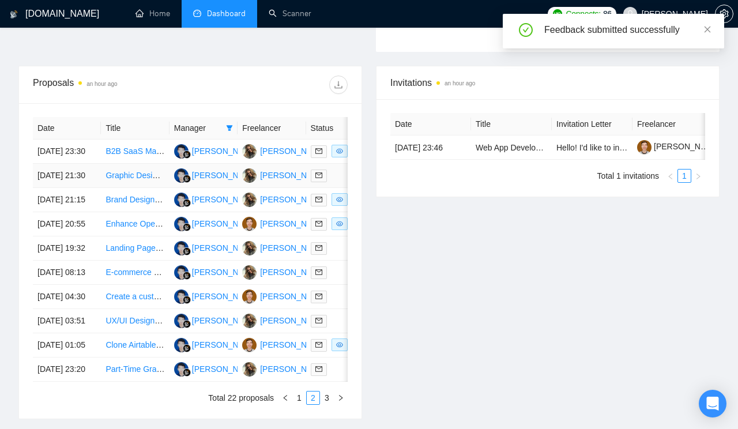
click at [139, 180] on link "Graphic Designer" at bounding box center [136, 175] width 63 height 9
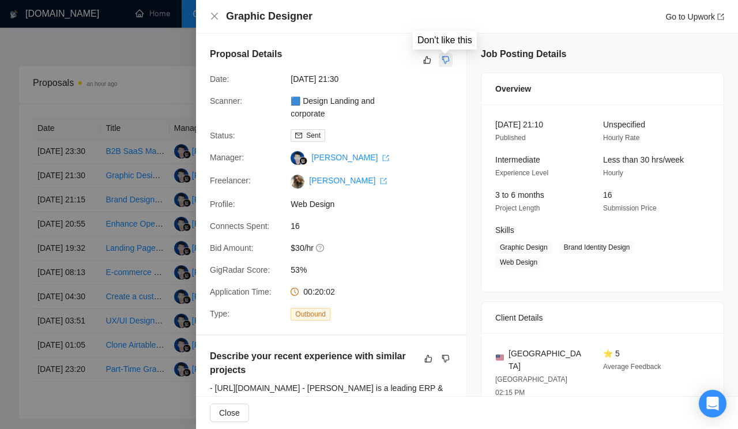
click at [444, 62] on icon "dislike" at bounding box center [445, 59] width 7 height 7
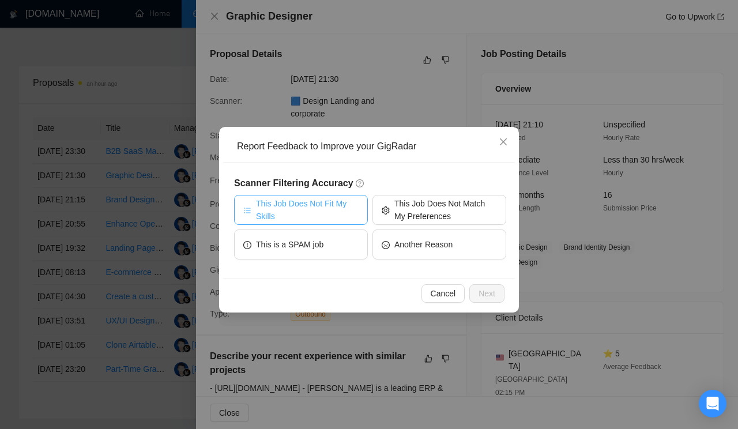
click at [323, 202] on span "This Job Does Not Fit My Skills" at bounding box center [307, 209] width 103 height 25
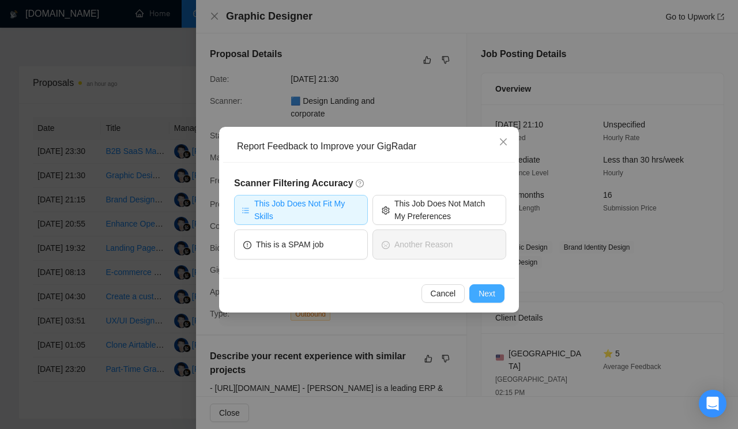
click at [480, 290] on span "Next" at bounding box center [486, 293] width 17 height 13
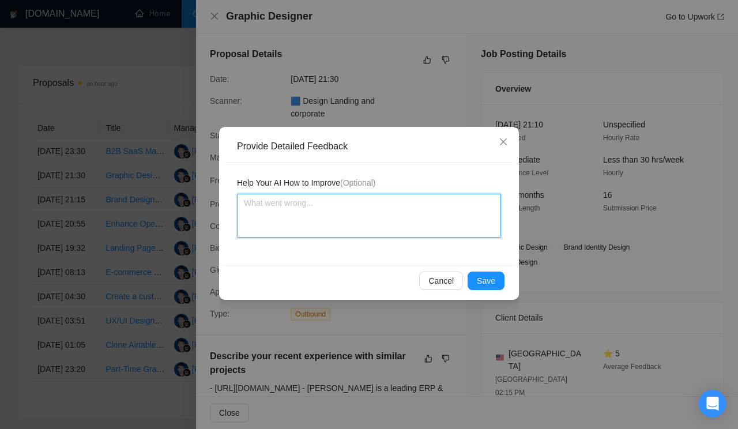
click at [336, 211] on textarea at bounding box center [369, 216] width 264 height 44
paste textarea "Don’t apply to jobs requiring graphic design. This scanner is assigned to a UI/…"
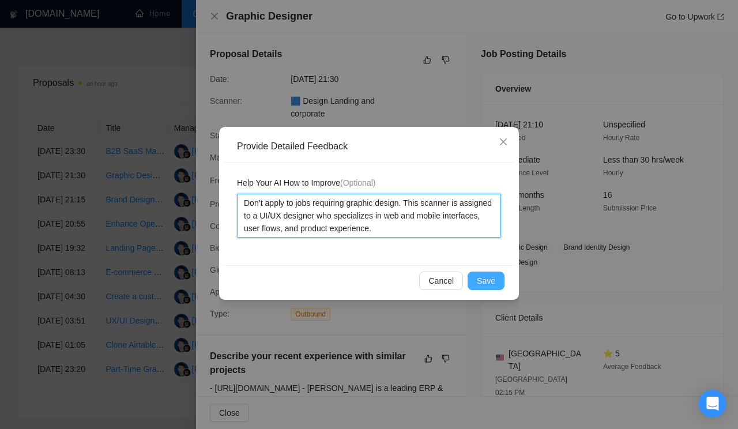
type textarea "Don’t apply to jobs requiring graphic design. This scanner is assigned to a UI/…"
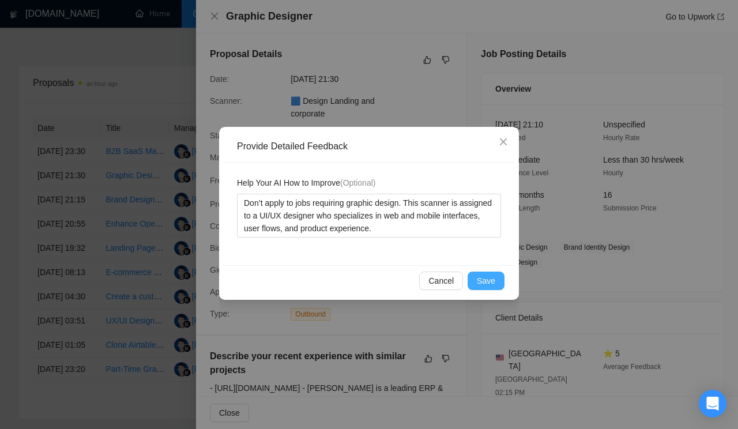
click at [483, 285] on span "Save" at bounding box center [486, 280] width 18 height 13
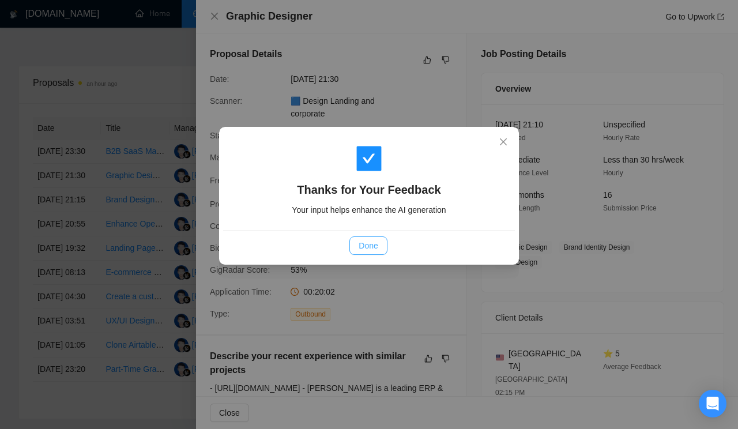
click at [368, 243] on span "Done" at bounding box center [368, 245] width 19 height 13
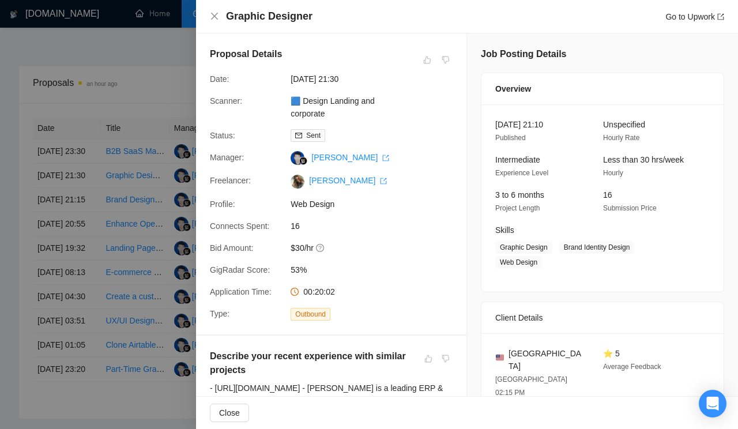
click at [142, 220] on div at bounding box center [369, 214] width 738 height 429
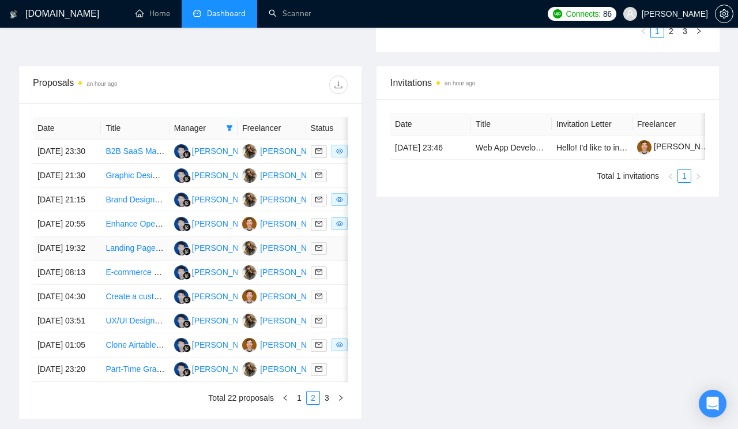
scroll to position [453, 0]
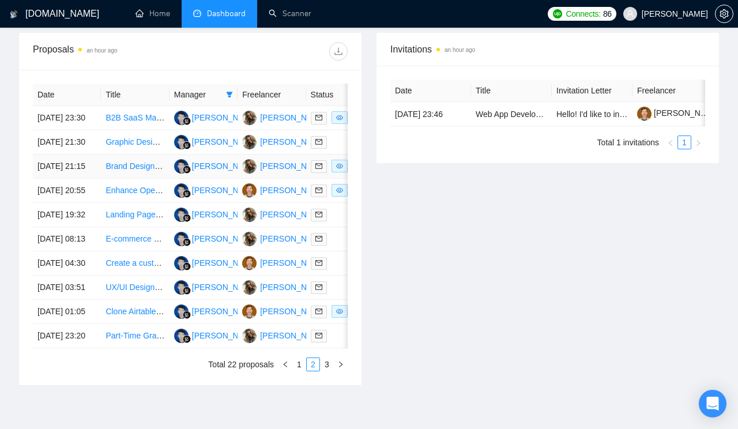
click at [134, 171] on link "Brand Designer (Automation Focus)" at bounding box center [169, 165] width 129 height 9
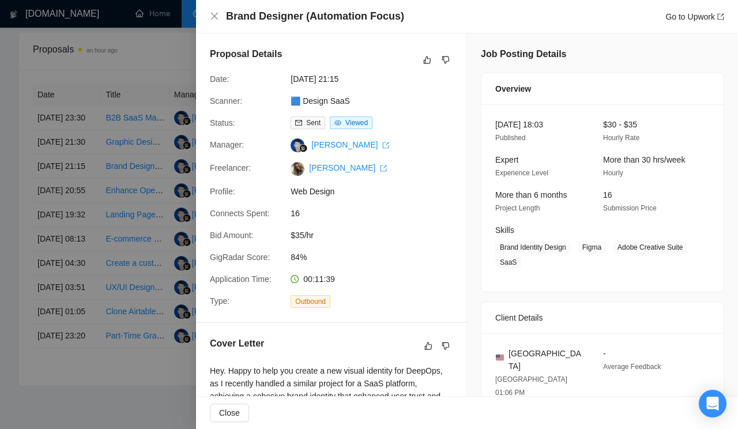
click at [127, 273] on div at bounding box center [369, 214] width 738 height 429
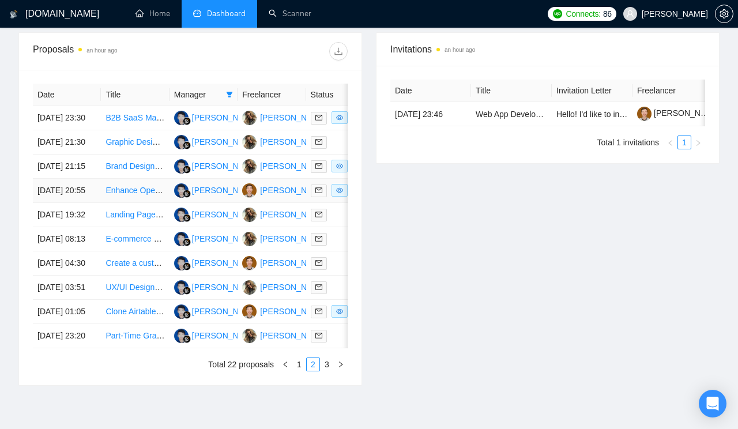
click at [129, 195] on link "Enhance Open Source Affine Block Editor" at bounding box center [179, 190] width 149 height 9
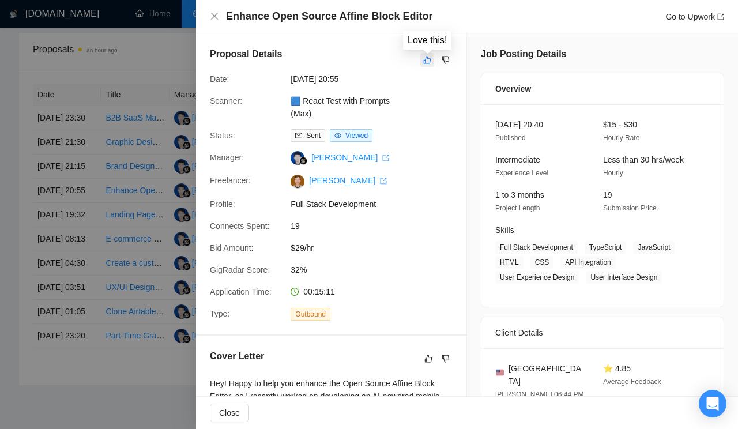
click at [424, 58] on icon "like" at bounding box center [427, 59] width 8 height 9
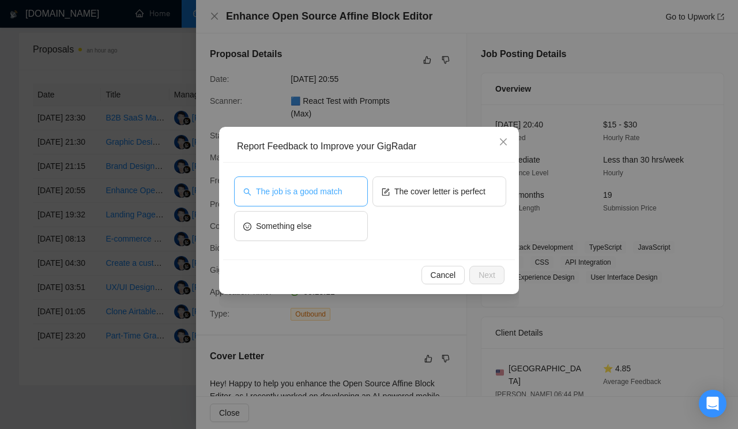
click at [328, 194] on span "The job is a good match" at bounding box center [299, 191] width 86 height 13
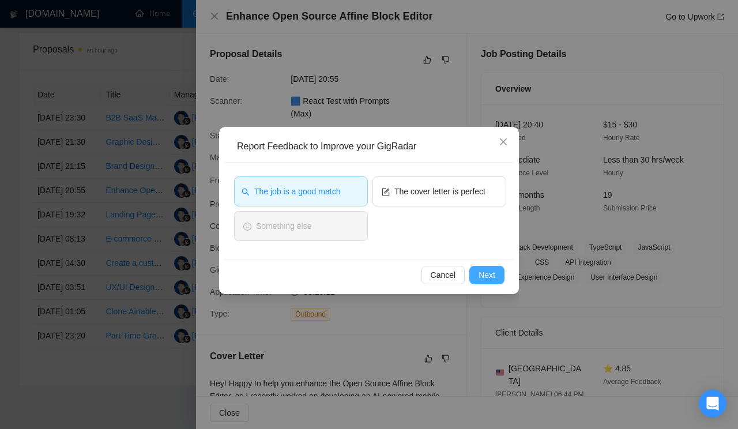
click at [488, 276] on span "Next" at bounding box center [486, 275] width 17 height 13
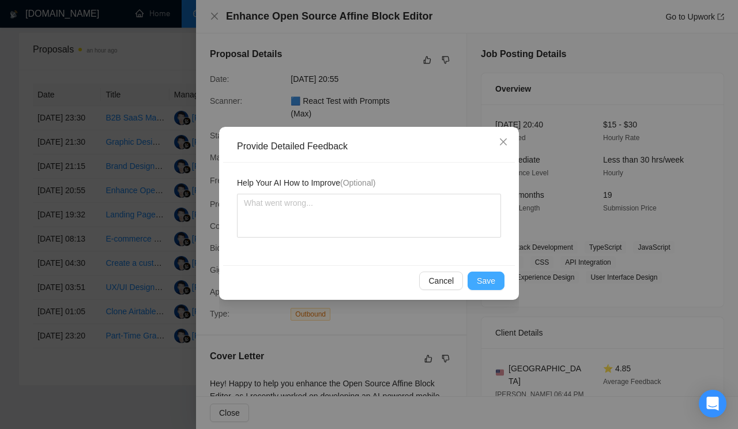
click at [491, 280] on span "Save" at bounding box center [486, 280] width 18 height 13
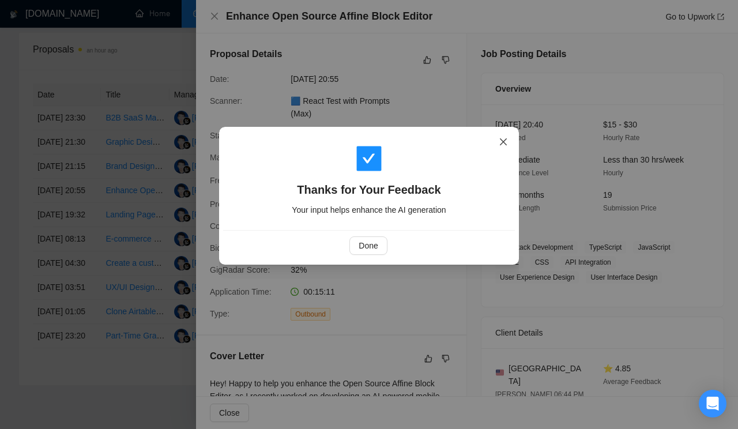
click at [500, 141] on icon "close" at bounding box center [503, 141] width 9 height 9
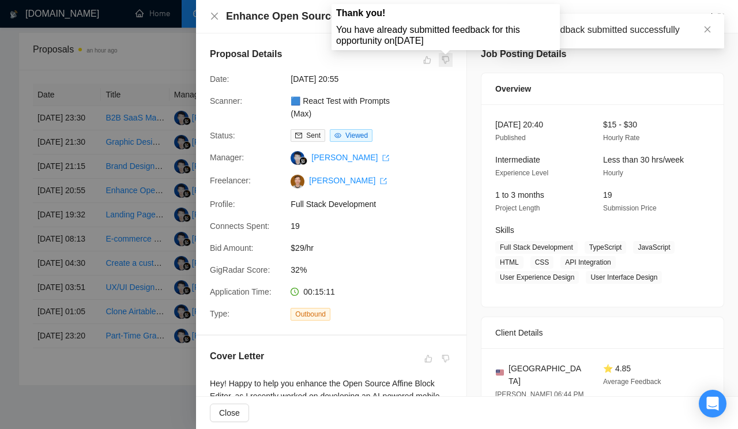
click at [444, 58] on span at bounding box center [446, 60] width 14 height 14
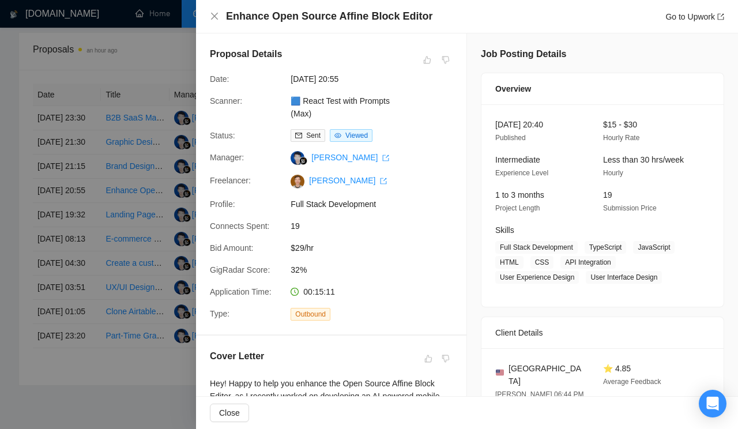
click at [126, 221] on div at bounding box center [369, 214] width 738 height 429
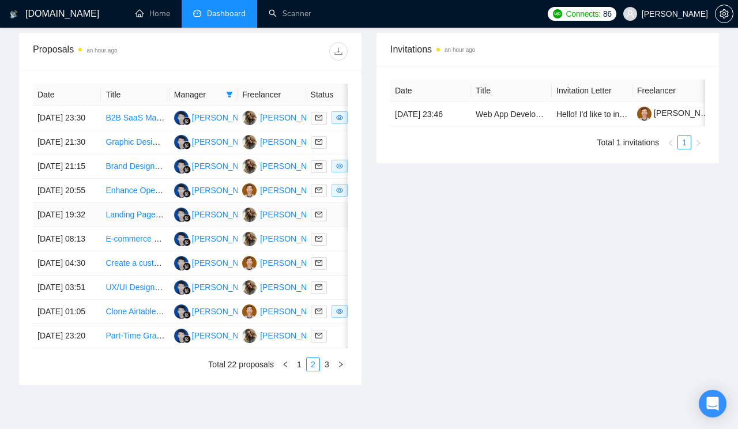
click at [135, 219] on link "Landing Page Designer with Strong Figma Expertise" at bounding box center [198, 214] width 187 height 9
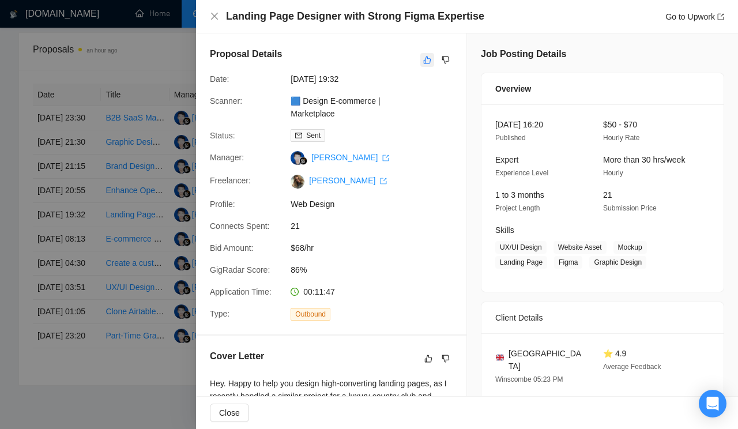
click at [425, 58] on icon "like" at bounding box center [427, 59] width 8 height 9
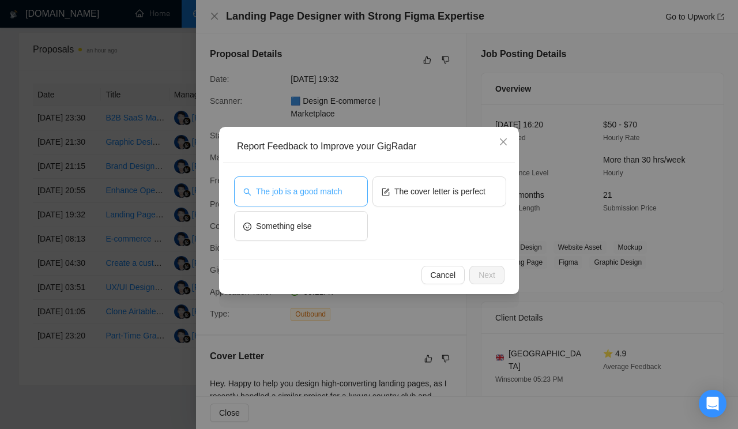
click at [303, 201] on button "The job is a good match" at bounding box center [301, 191] width 134 height 30
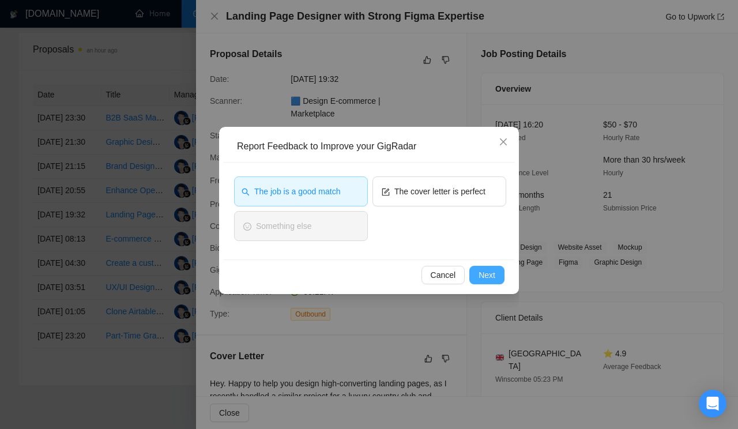
click at [481, 273] on span "Next" at bounding box center [486, 275] width 17 height 13
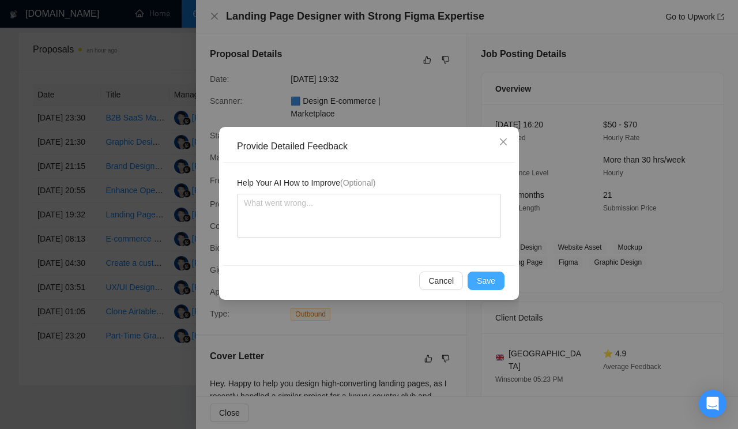
click at [490, 276] on span "Save" at bounding box center [486, 280] width 18 height 13
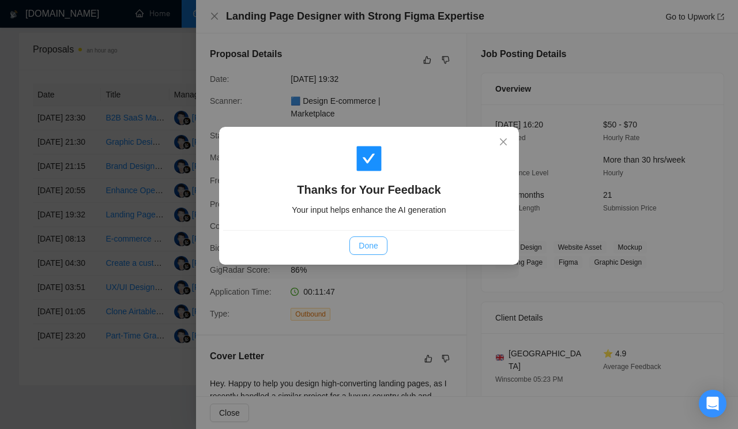
click at [364, 248] on span "Done" at bounding box center [368, 245] width 19 height 13
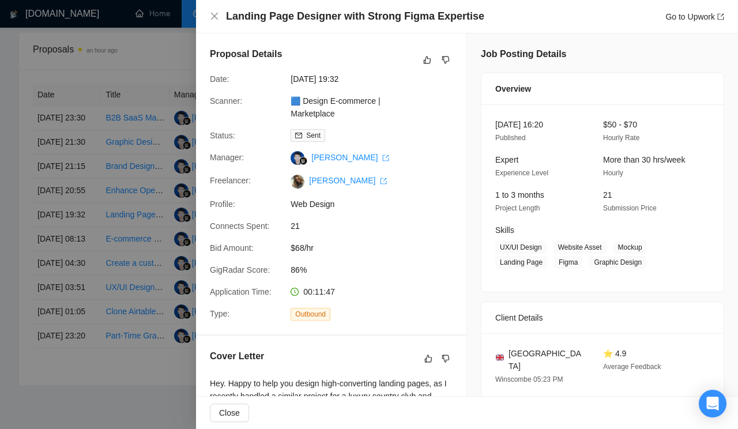
click at [132, 282] on div at bounding box center [369, 214] width 738 height 429
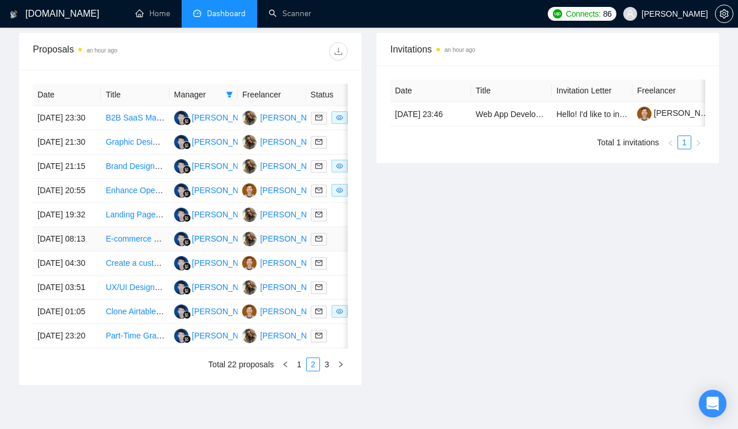
click at [132, 243] on link "E-commerce Website Designer & Merchandiser | Turn Our Site into a Sales Machine" at bounding box center [256, 238] width 302 height 9
